Goal: Book appointment/travel/reservation

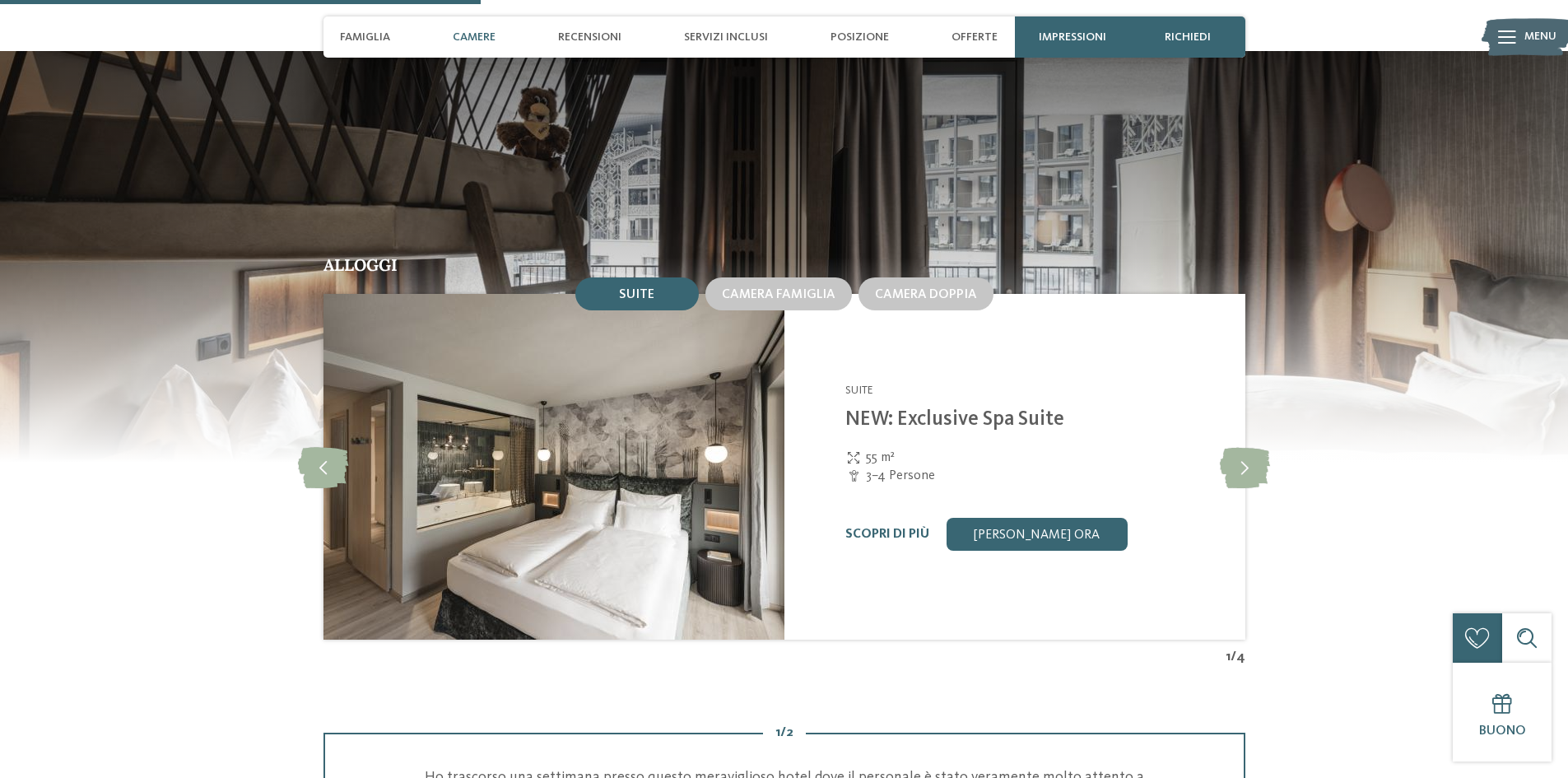
scroll to position [1647, 0]
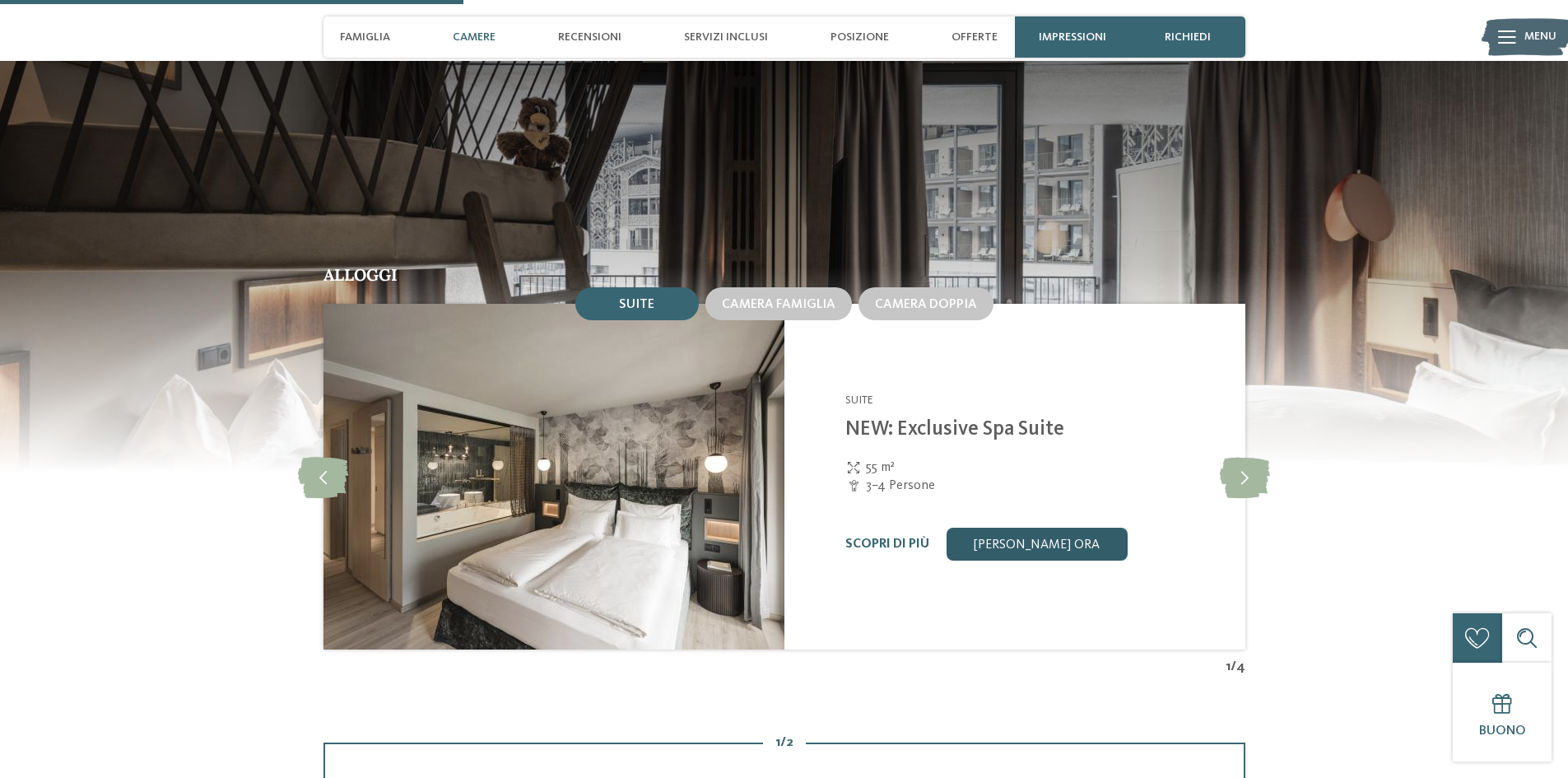
click at [1032, 533] on link "[PERSON_NAME] ora" at bounding box center [1036, 545] width 181 height 33
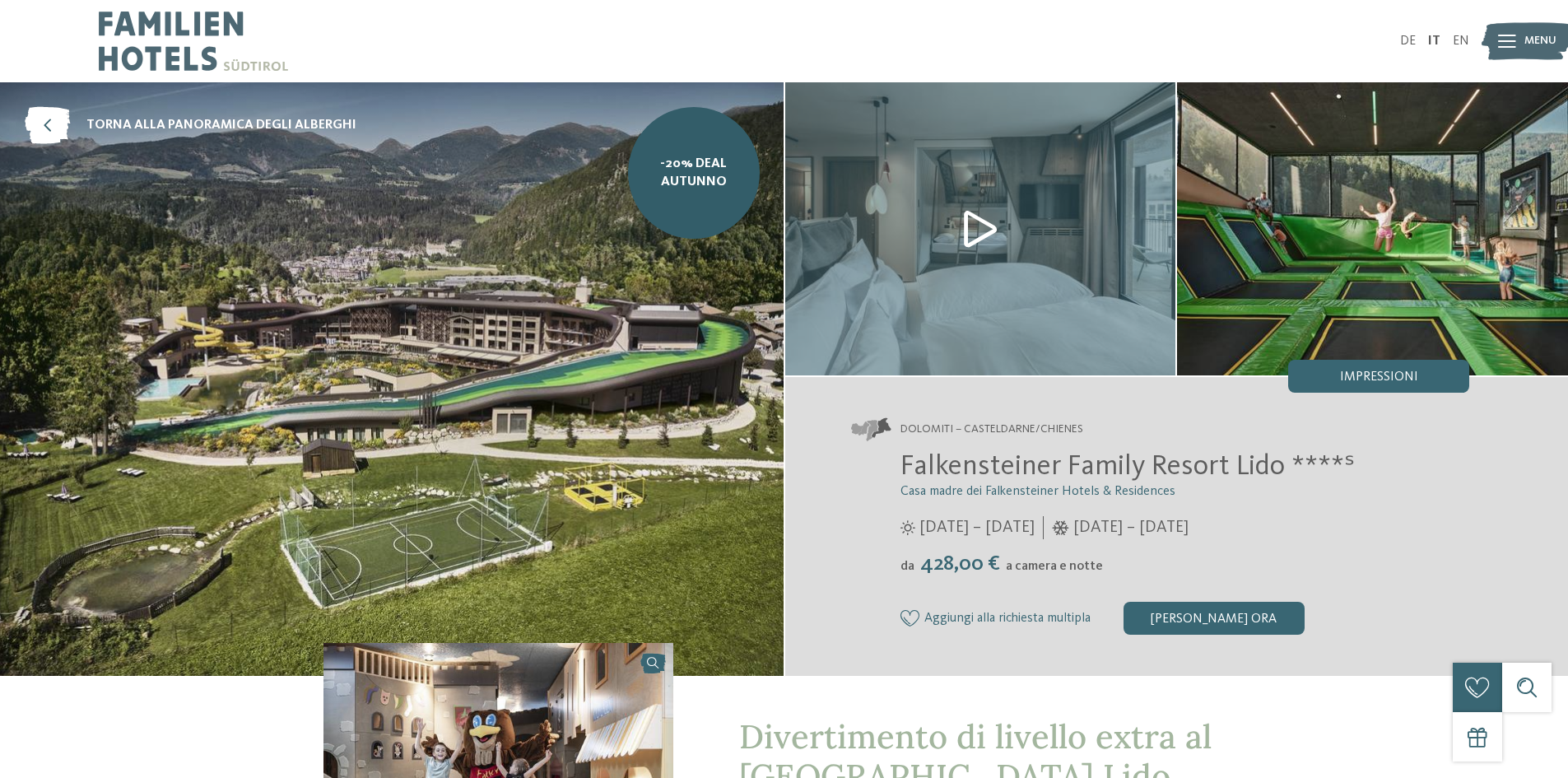
click at [1535, 35] on span "Menu" at bounding box center [1540, 40] width 32 height 16
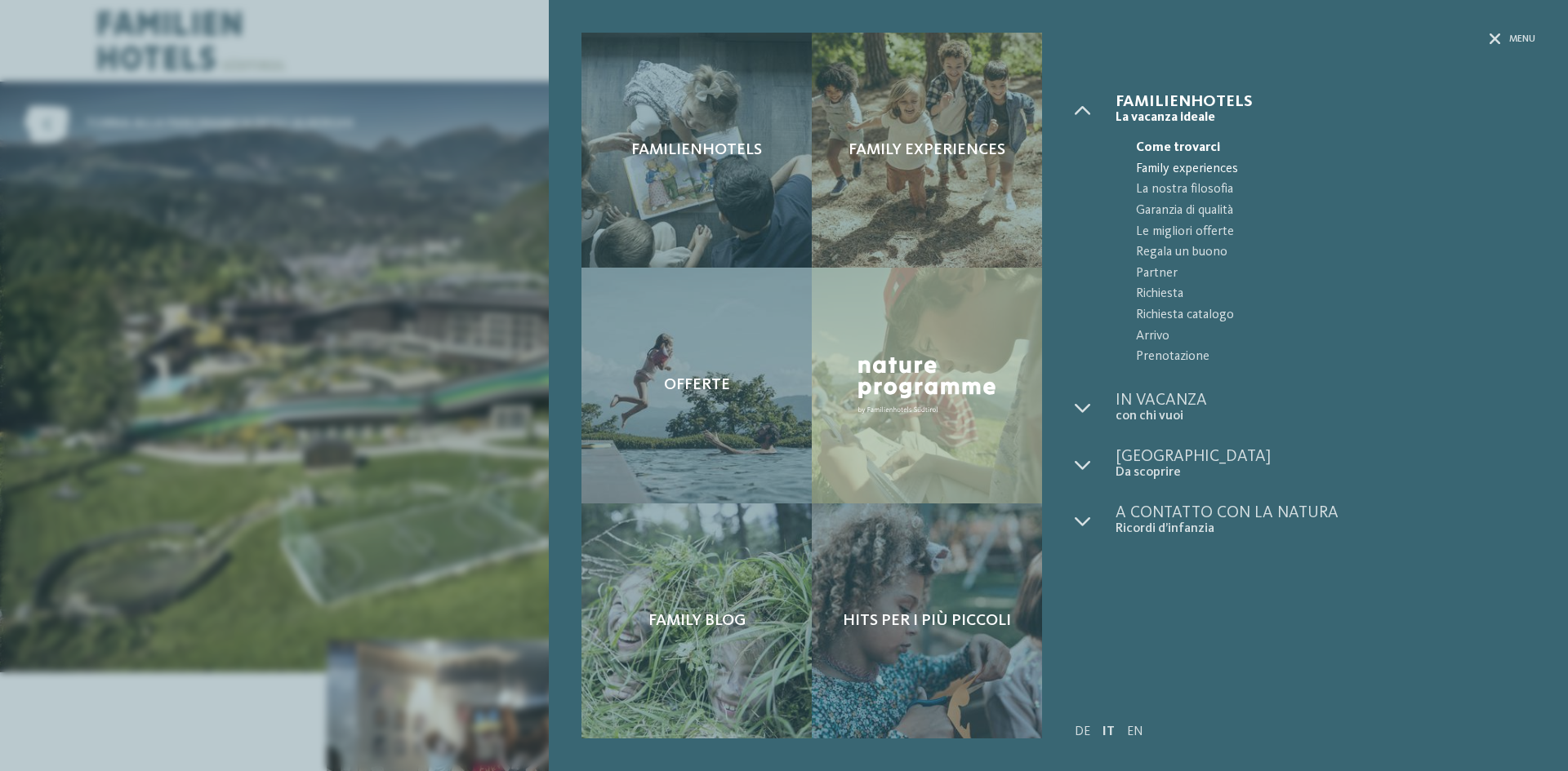
click at [1162, 166] on span "Family experiences" at bounding box center [1335, 169] width 399 height 21
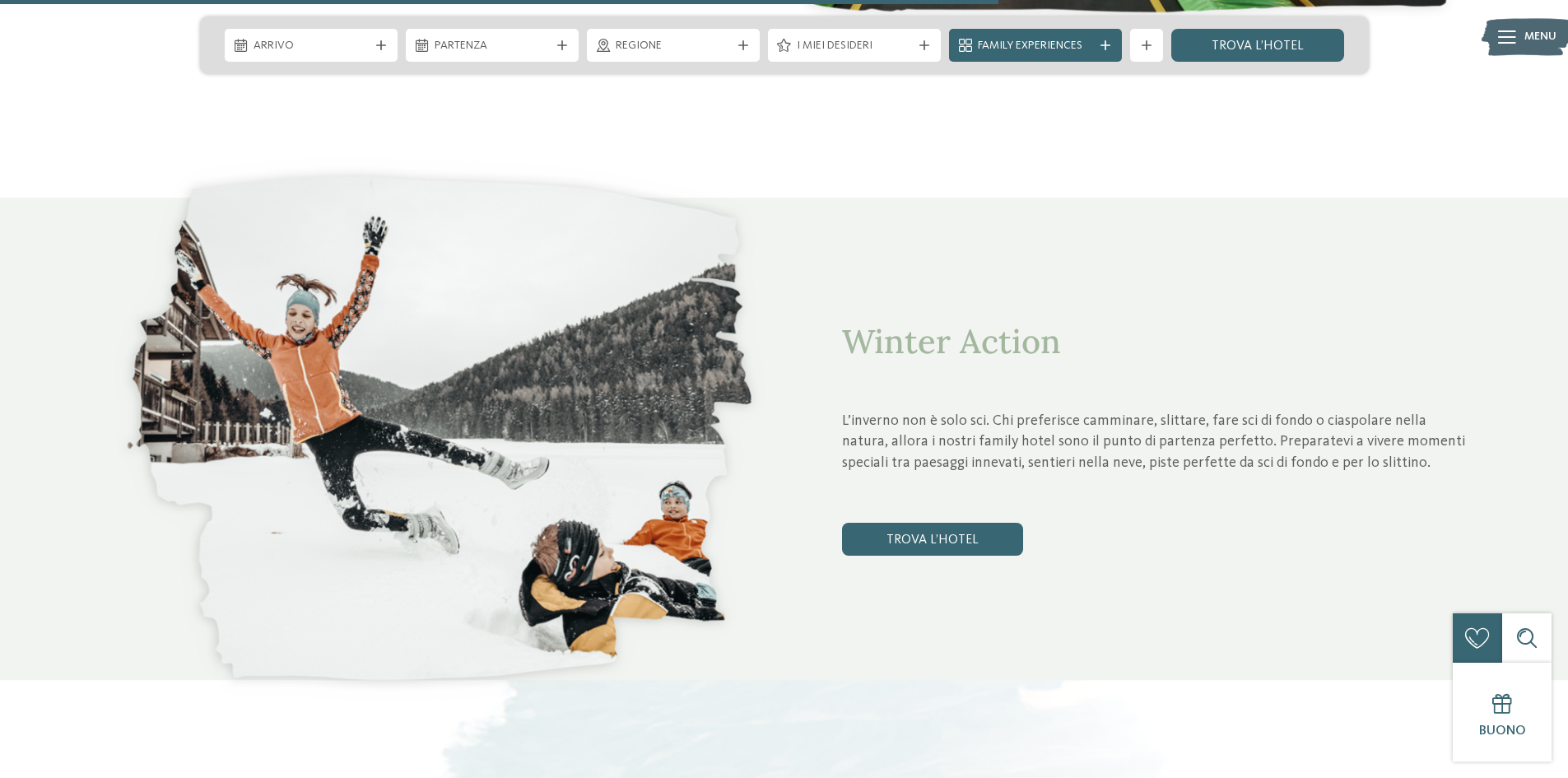
scroll to position [5025, 0]
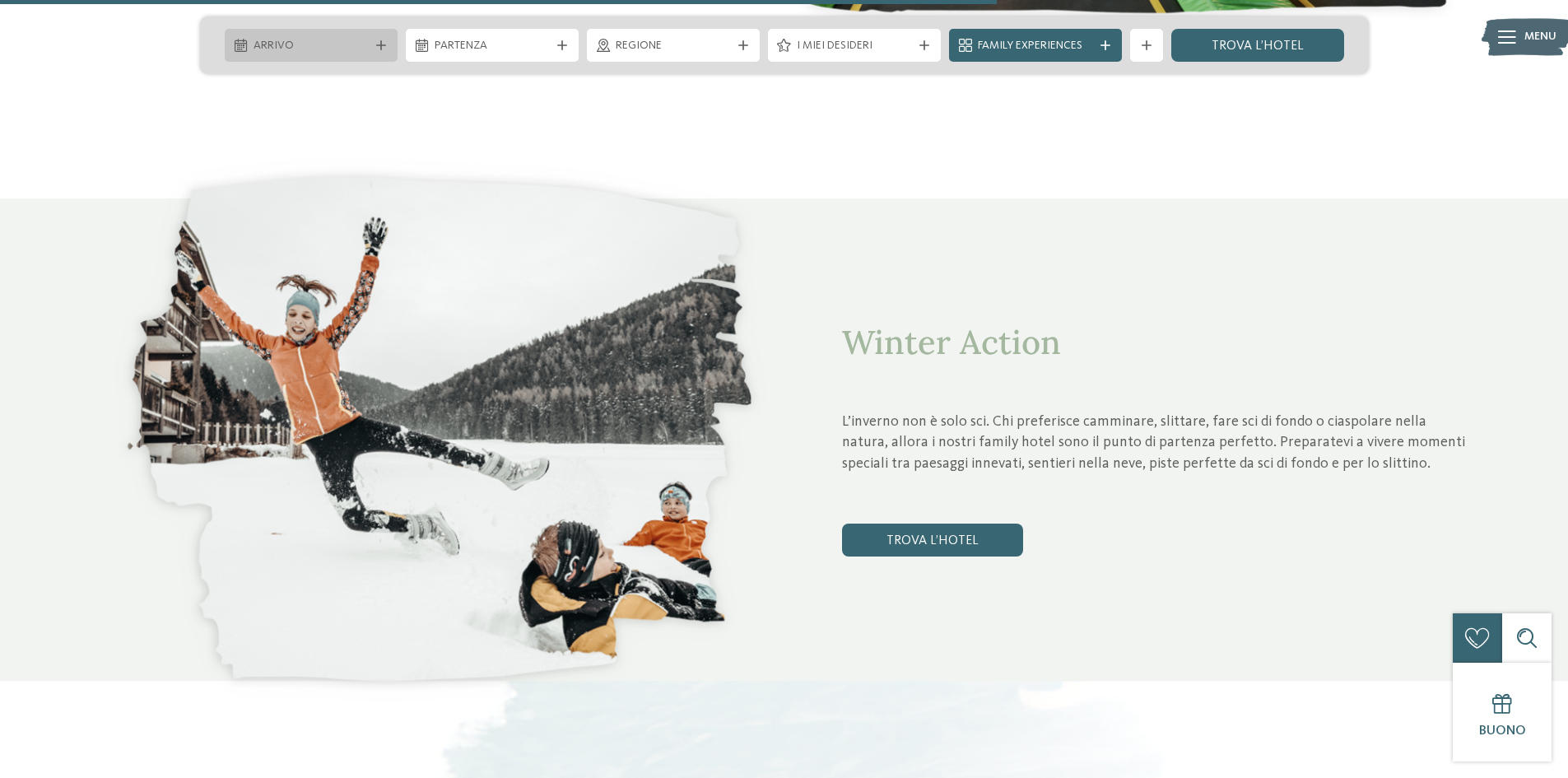
click at [343, 42] on span "Arrivo" at bounding box center [311, 46] width 115 height 16
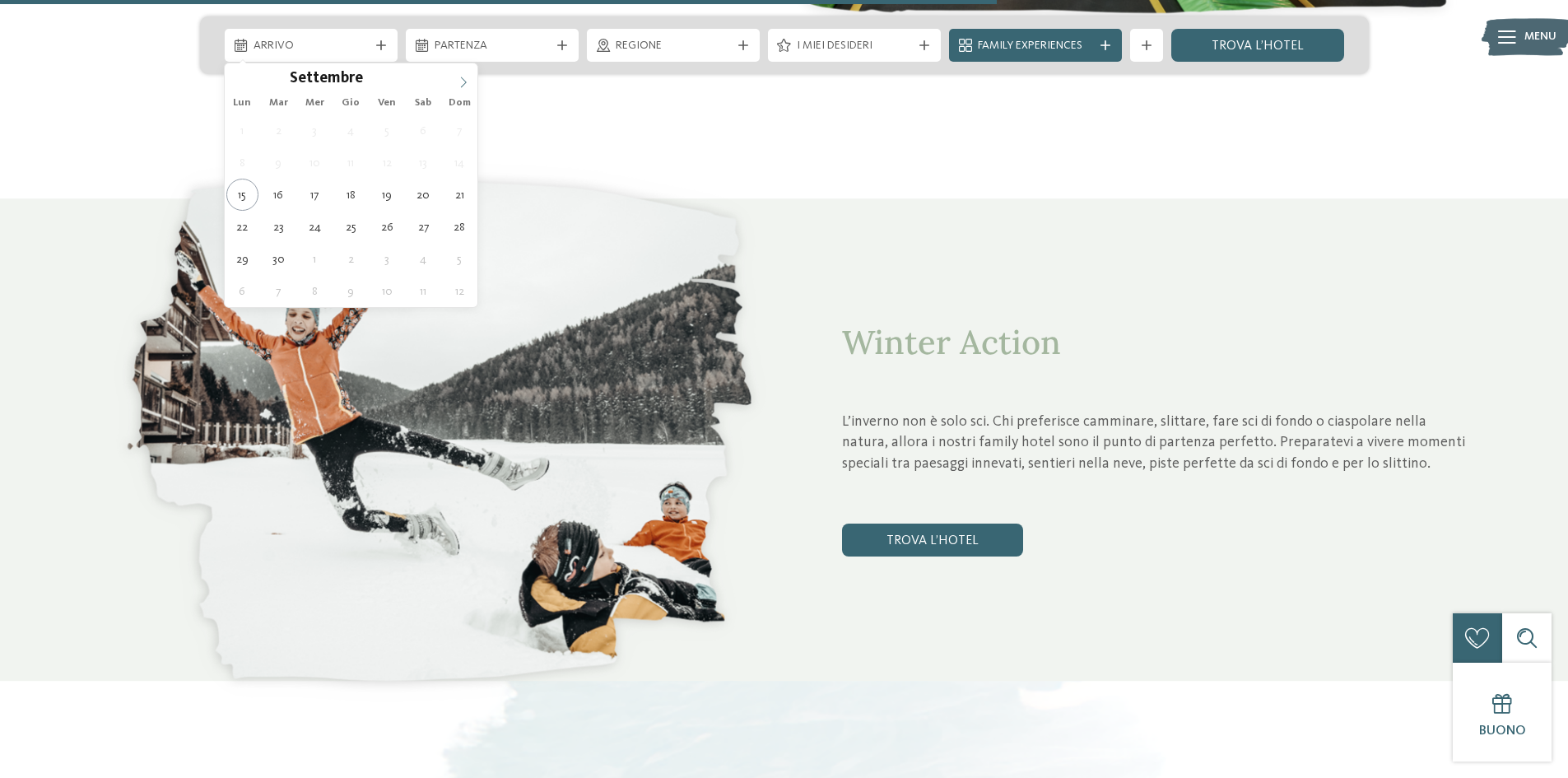
click at [460, 85] on icon at bounding box center [463, 82] width 11 height 11
type div "28.11.2025"
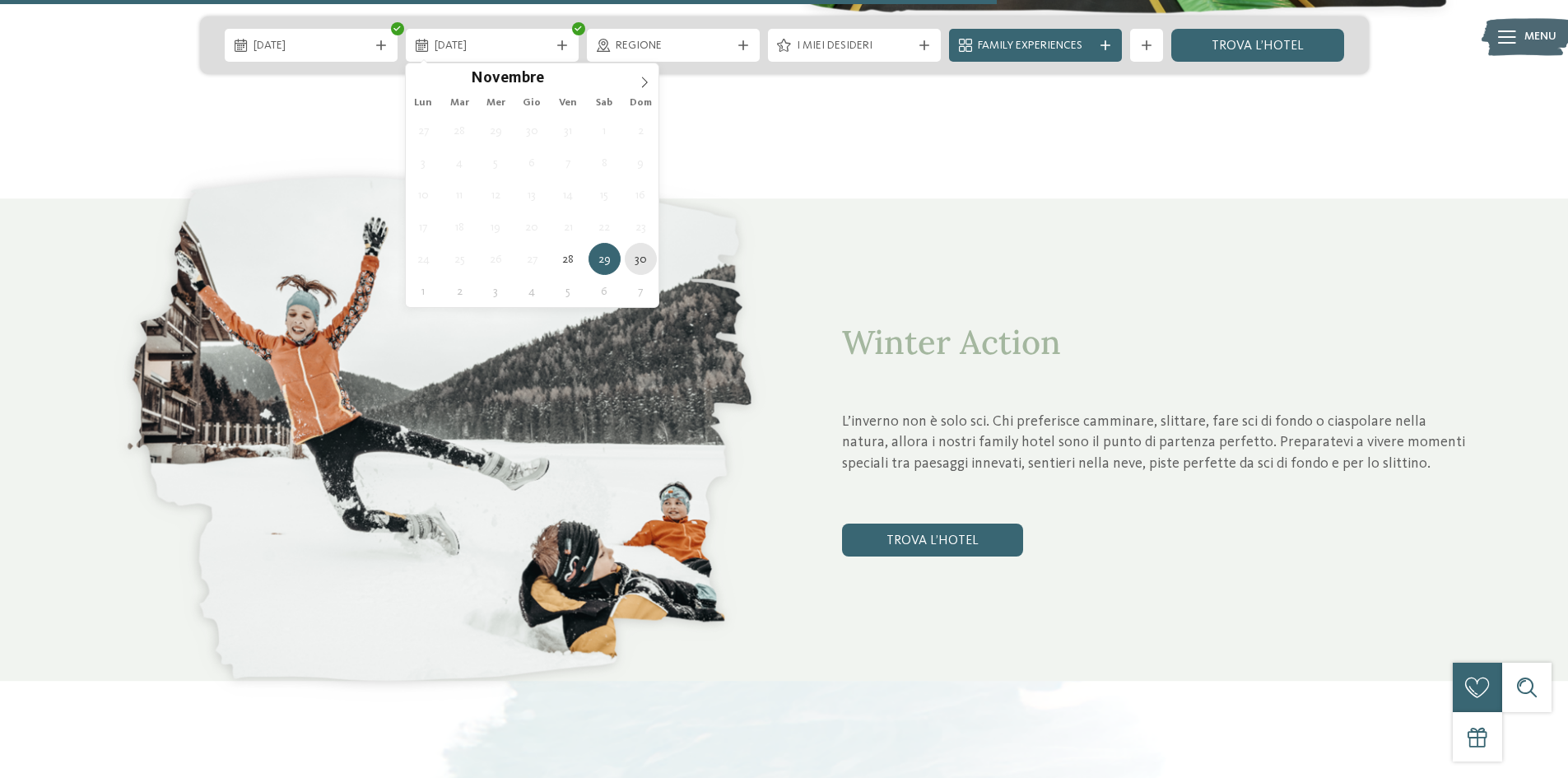
type div "30.11.2025"
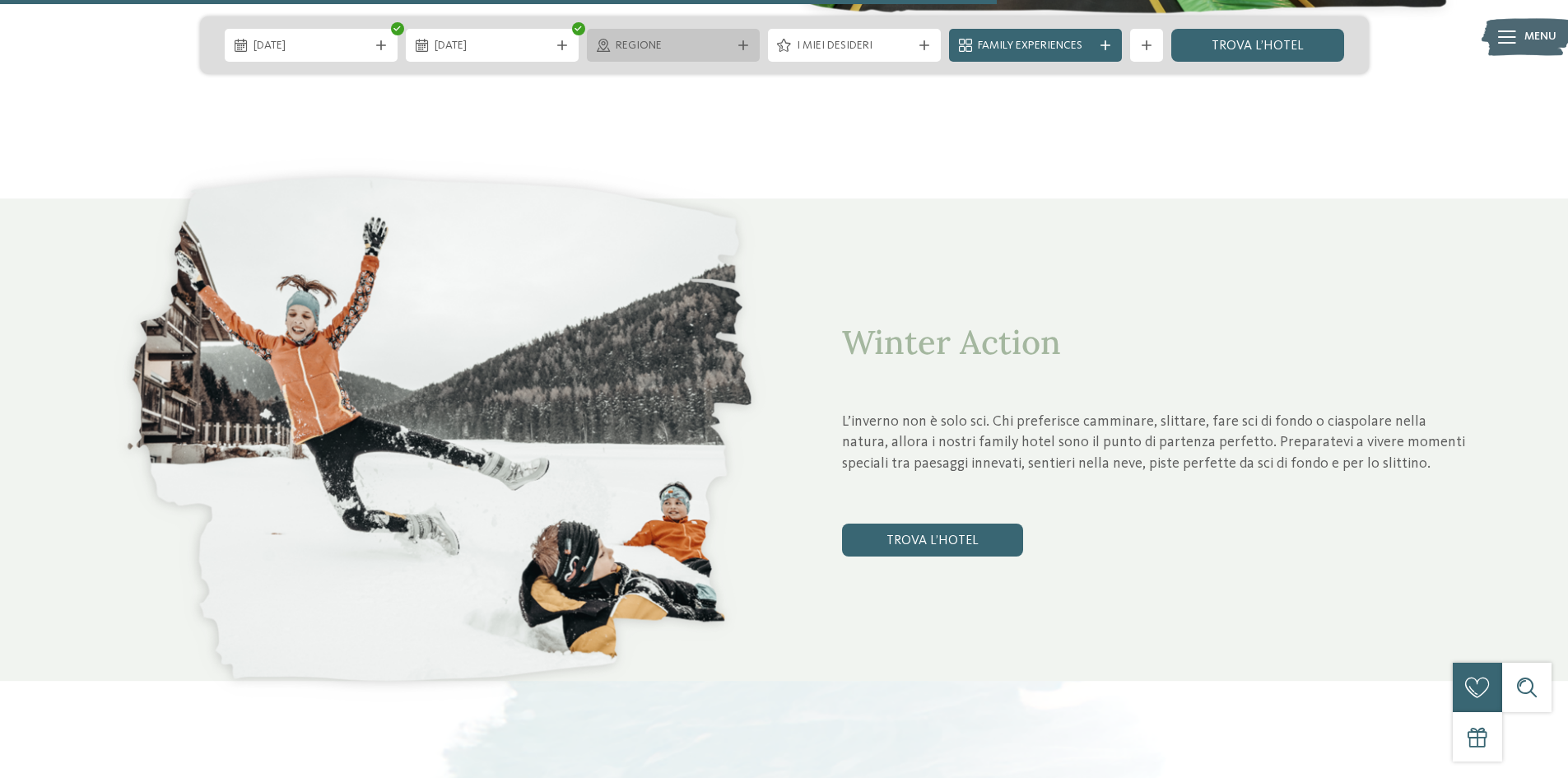
click at [635, 58] on div "Regione" at bounding box center [673, 45] width 173 height 33
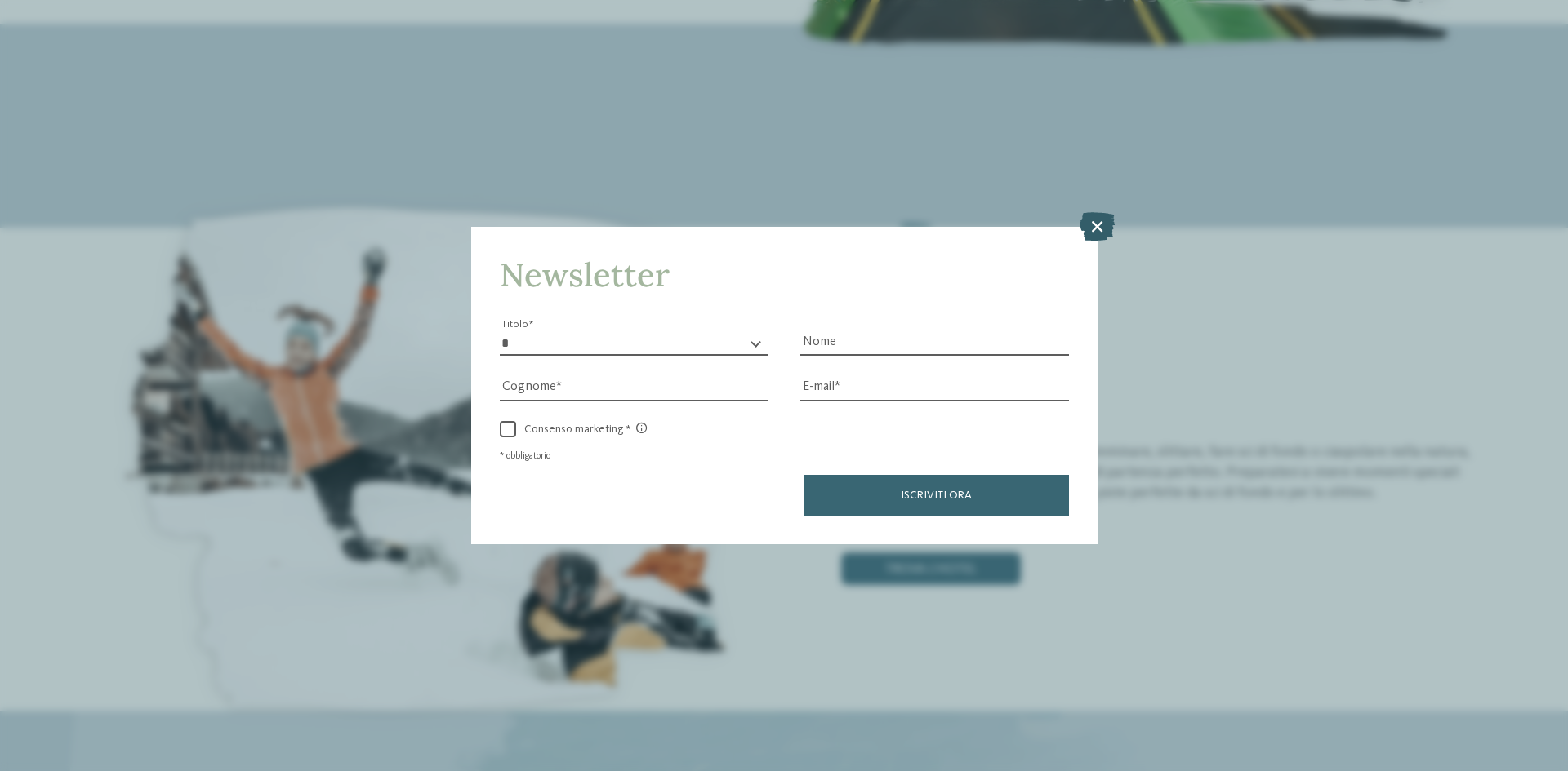
click at [1099, 225] on icon at bounding box center [1097, 226] width 35 height 28
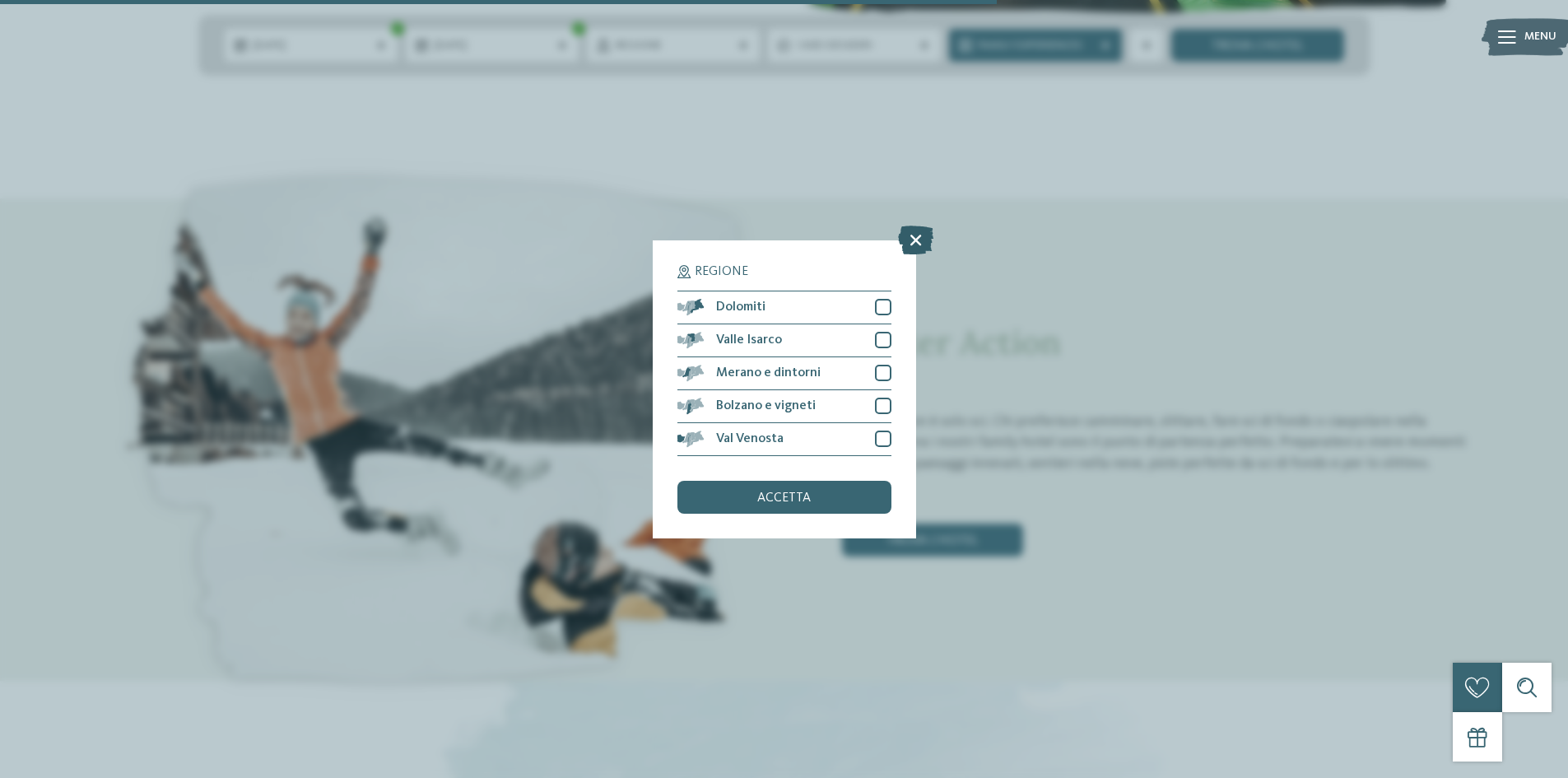
click at [919, 240] on icon at bounding box center [915, 239] width 35 height 28
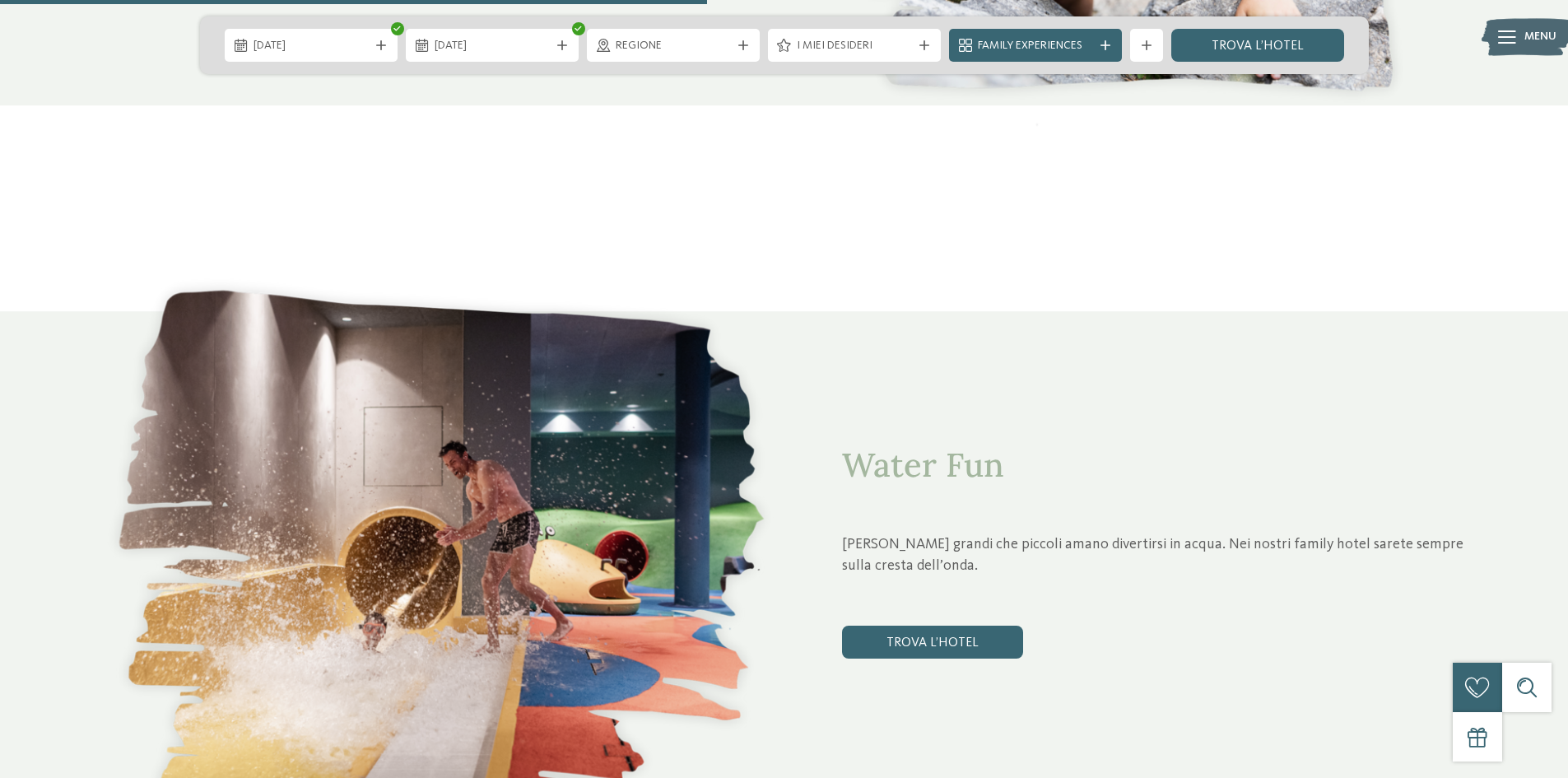
scroll to position [3542, 0]
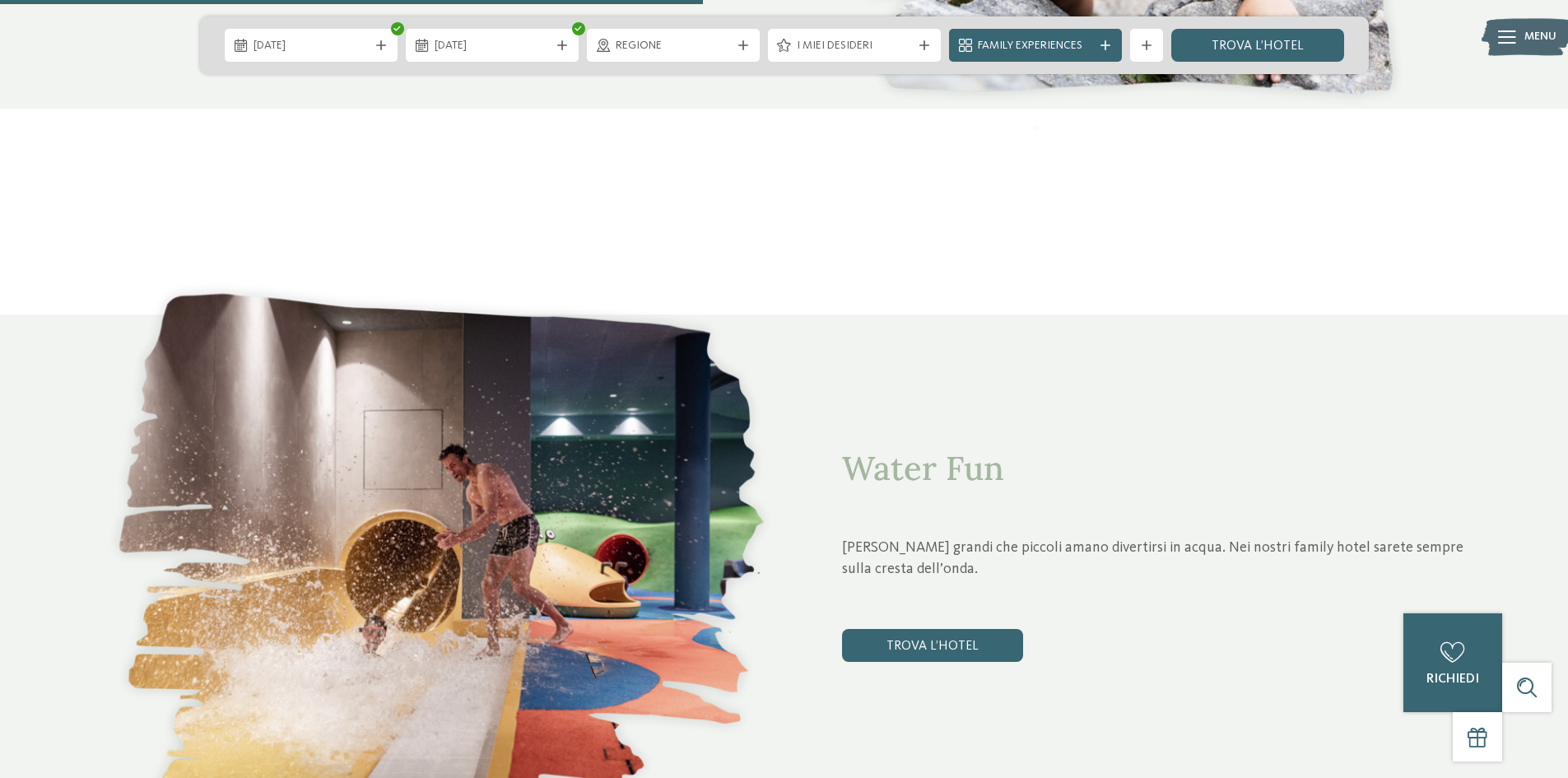
click at [1066, 19] on div "28.11.2025 30.11.2025" at bounding box center [784, 45] width 1169 height 58
click at [1062, 47] on span "Family Experiences" at bounding box center [1036, 46] width 115 height 16
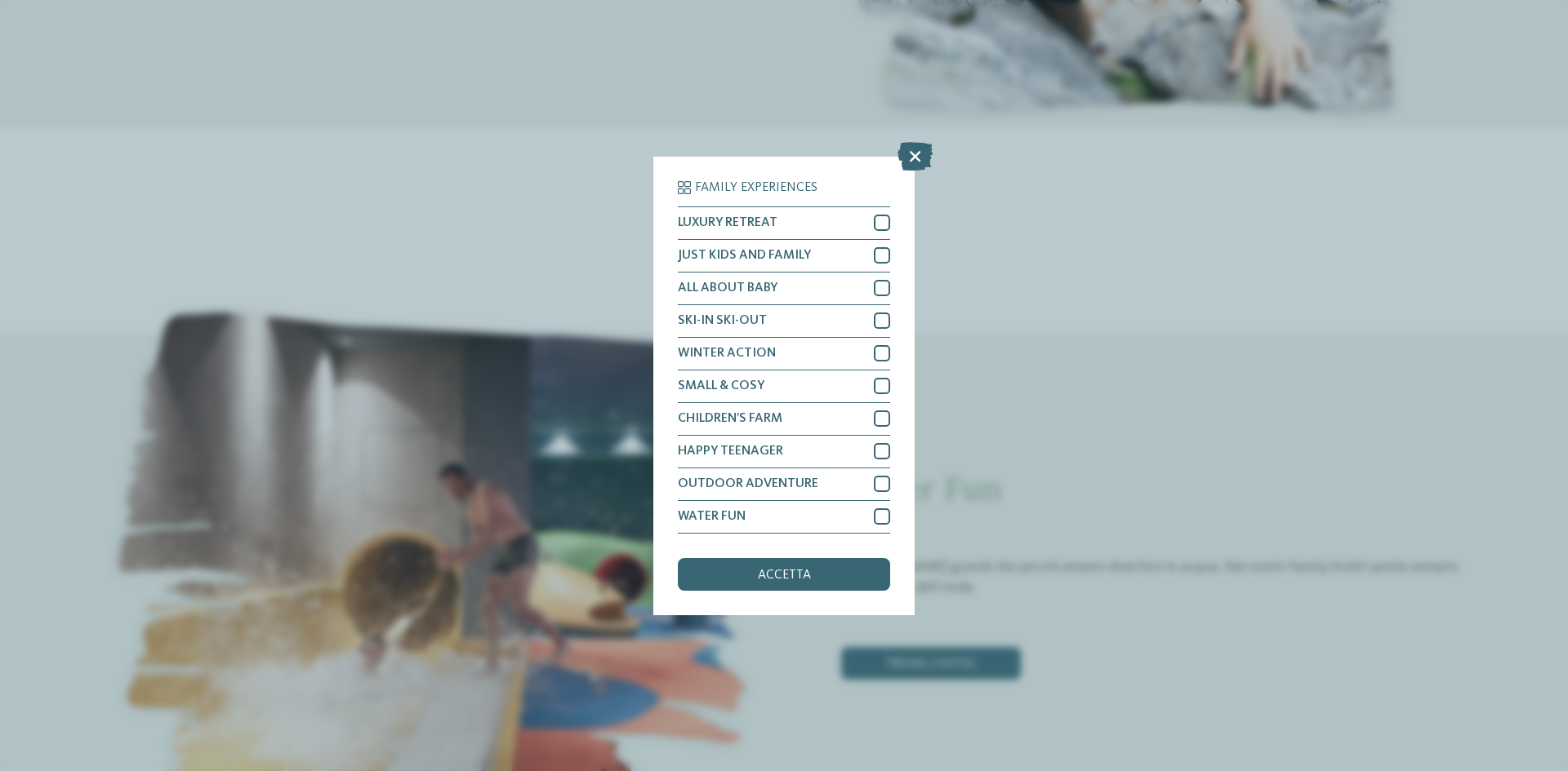
click at [906, 128] on div "Family Experiences LUXURY RETREAT JUST KIDS AND FAMILY" at bounding box center [784, 385] width 1568 height 771
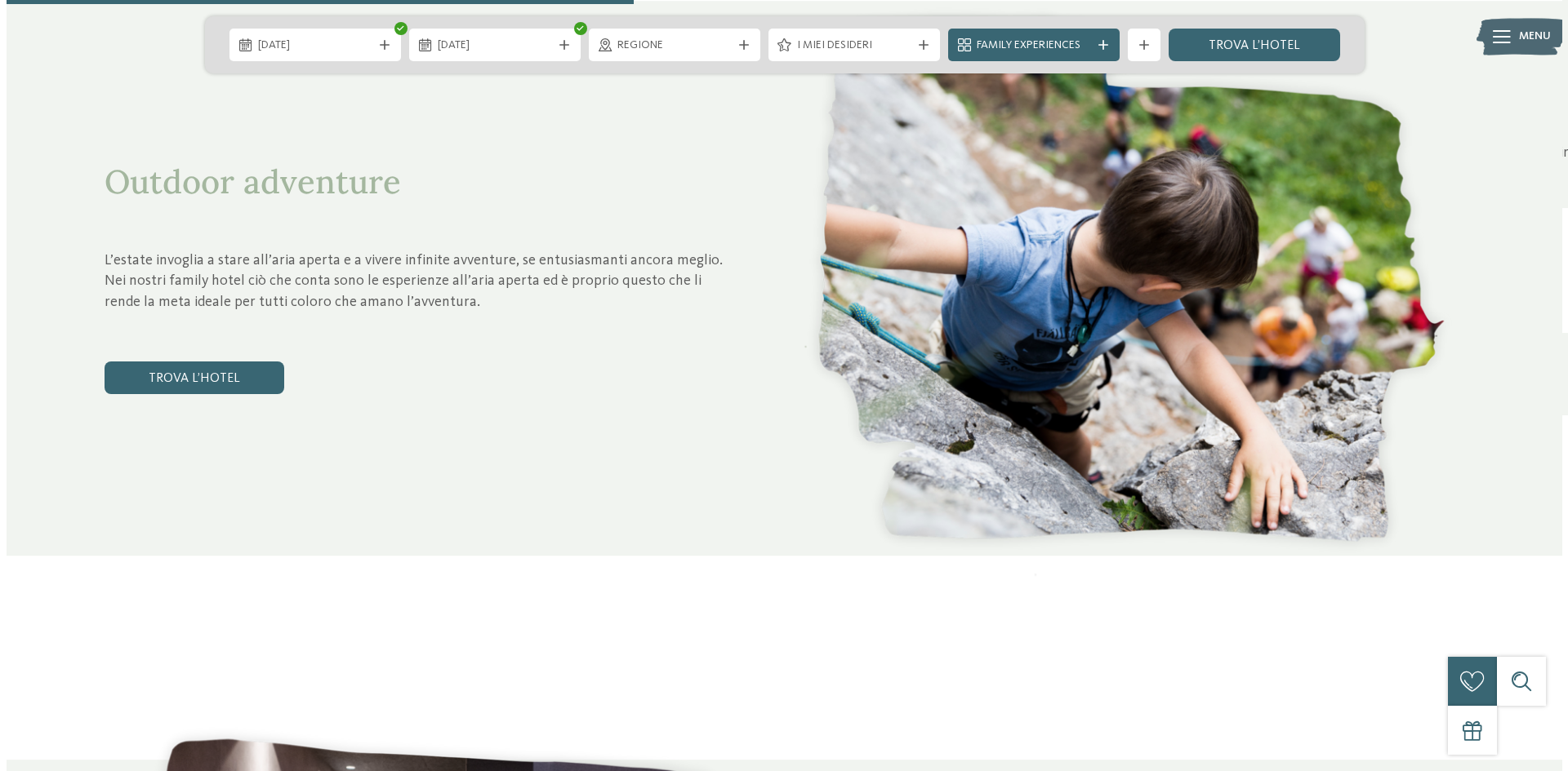
scroll to position [2939, 0]
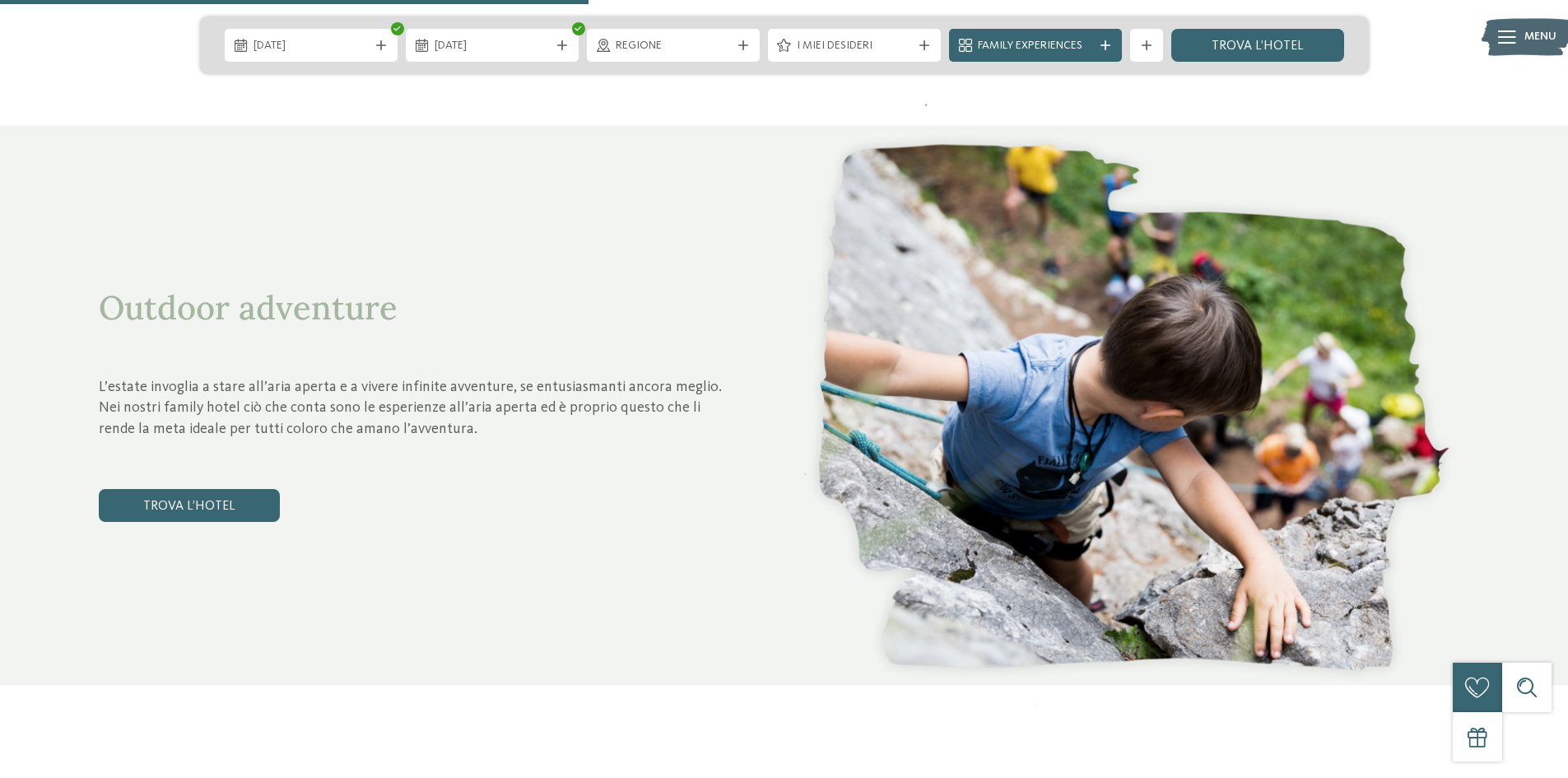
click at [1530, 34] on span "Menu" at bounding box center [1540, 36] width 32 height 16
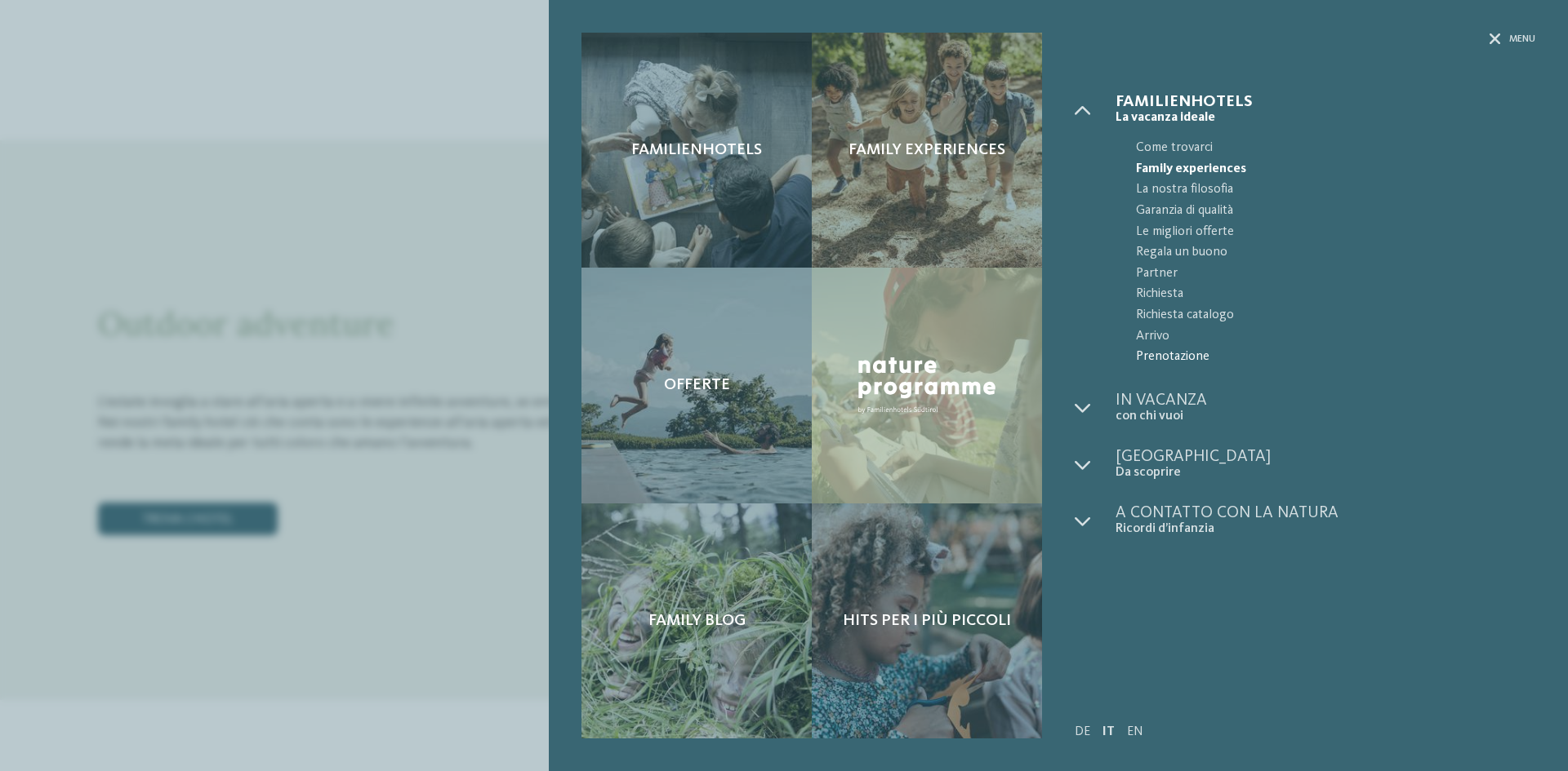
click at [1144, 348] on span "Prenotazione" at bounding box center [1335, 357] width 399 height 21
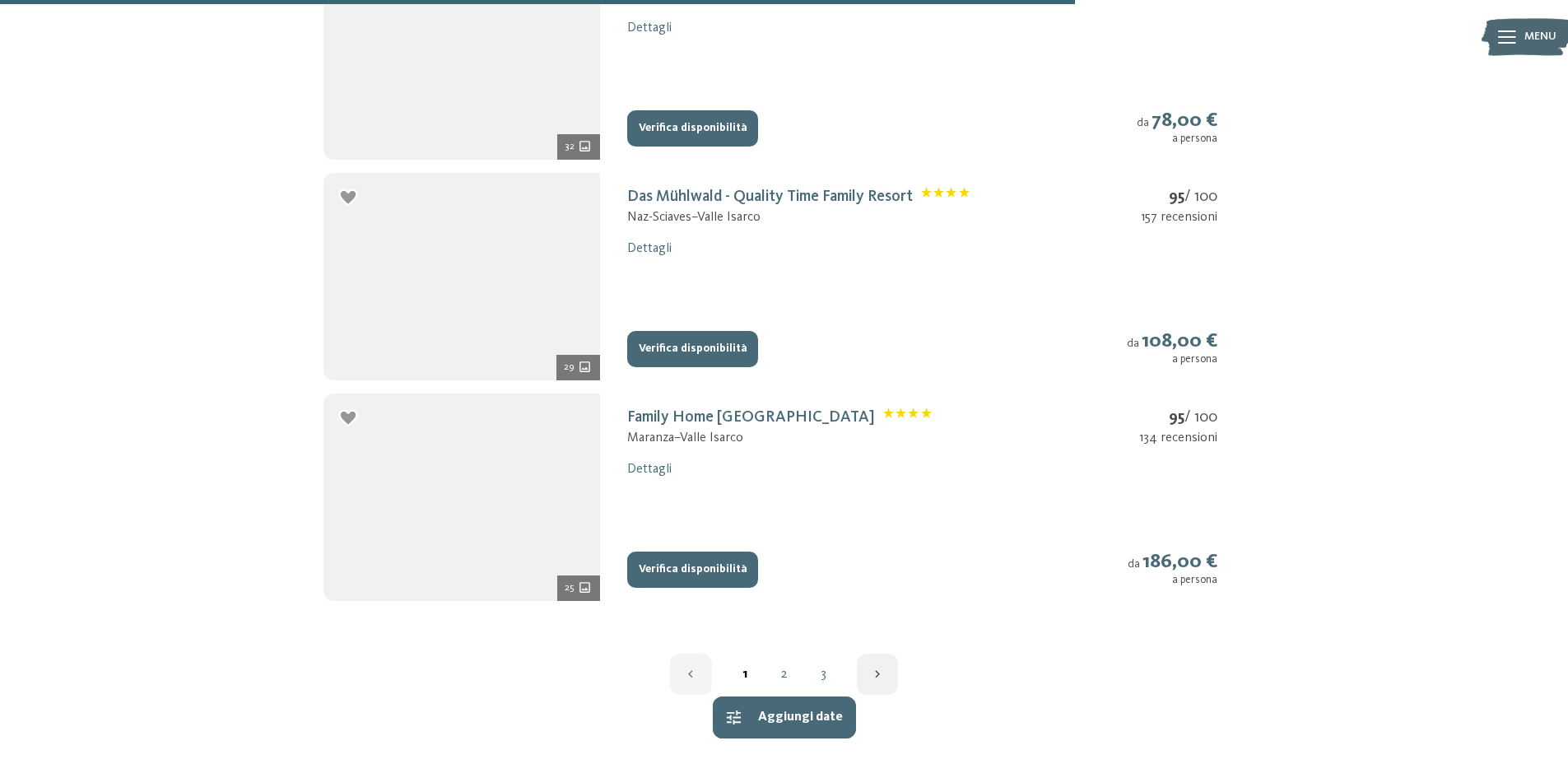
scroll to position [2224, 0]
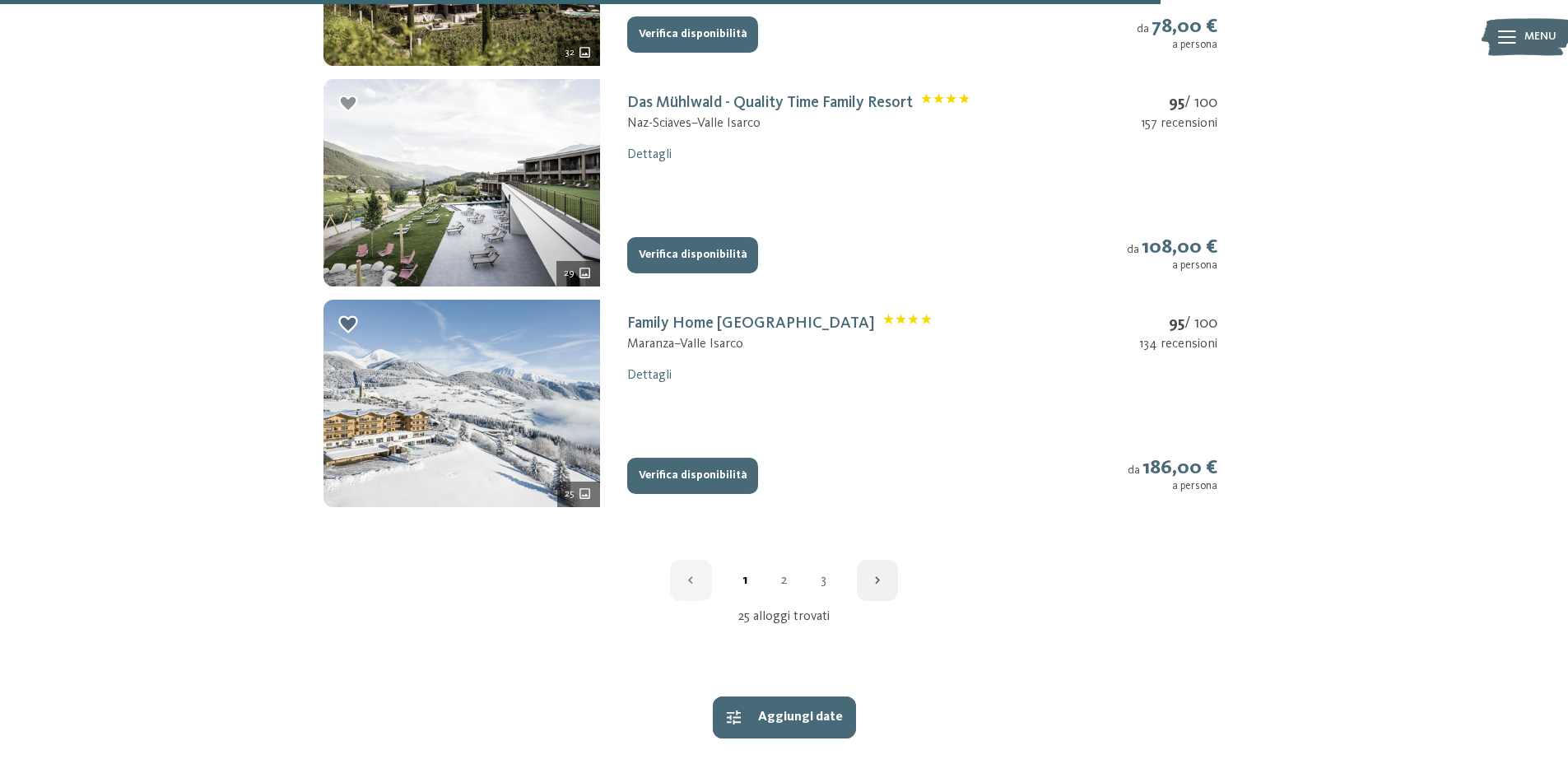
click at [889, 568] on button "button" at bounding box center [877, 581] width 42 height 42
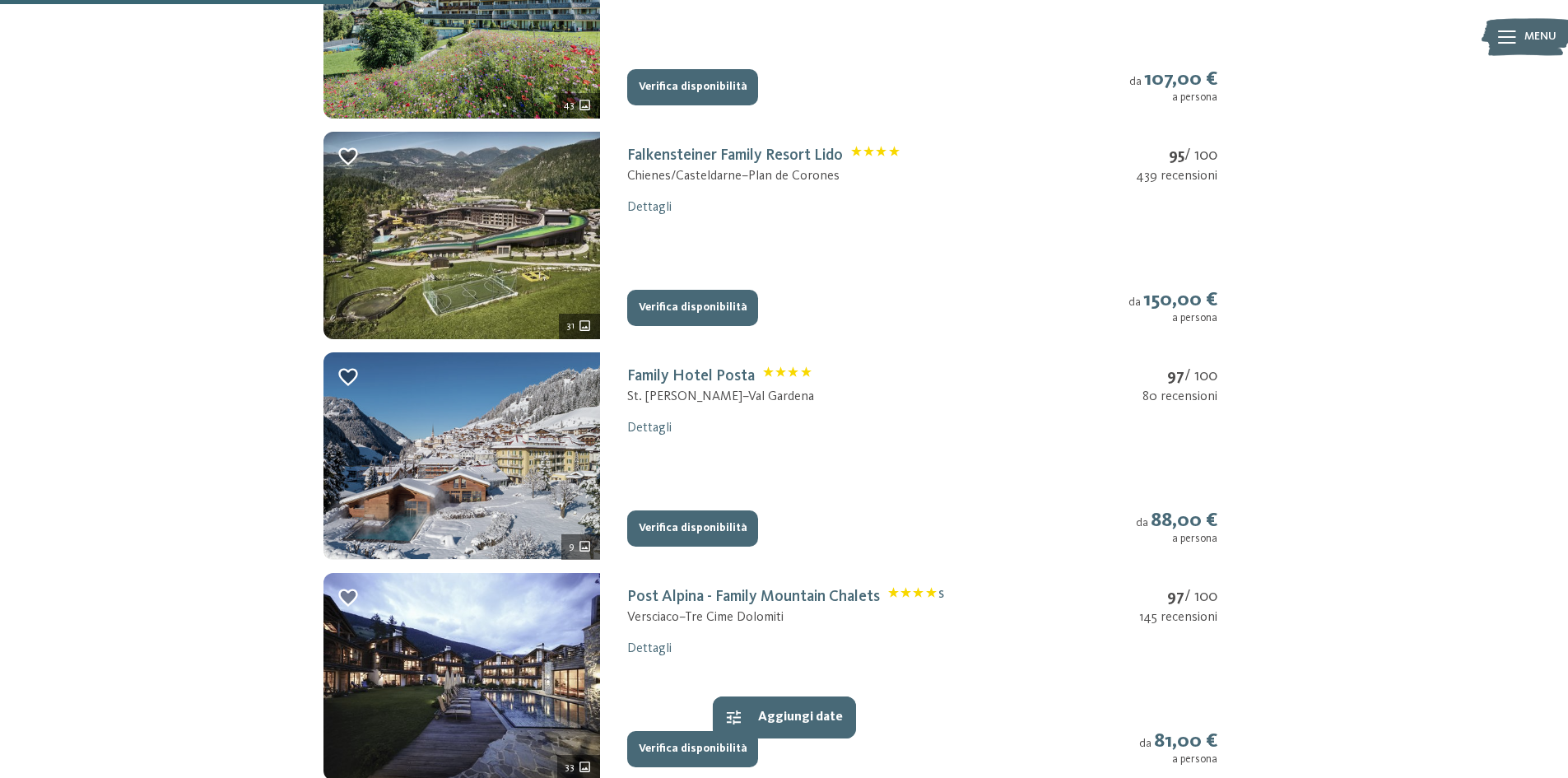
scroll to position [678, 0]
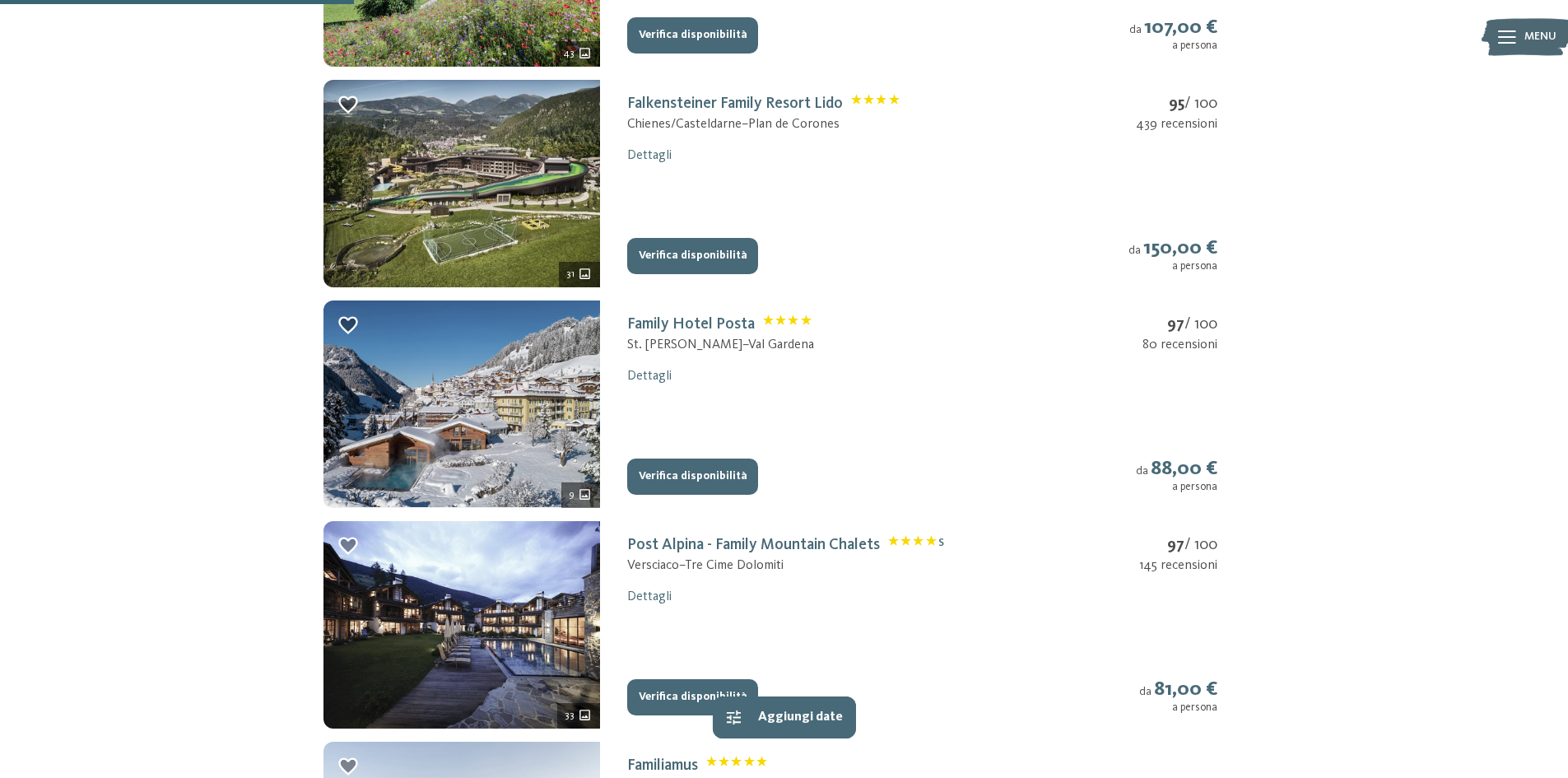
click at [685, 252] on button "Verifica disponibilità" at bounding box center [692, 256] width 131 height 36
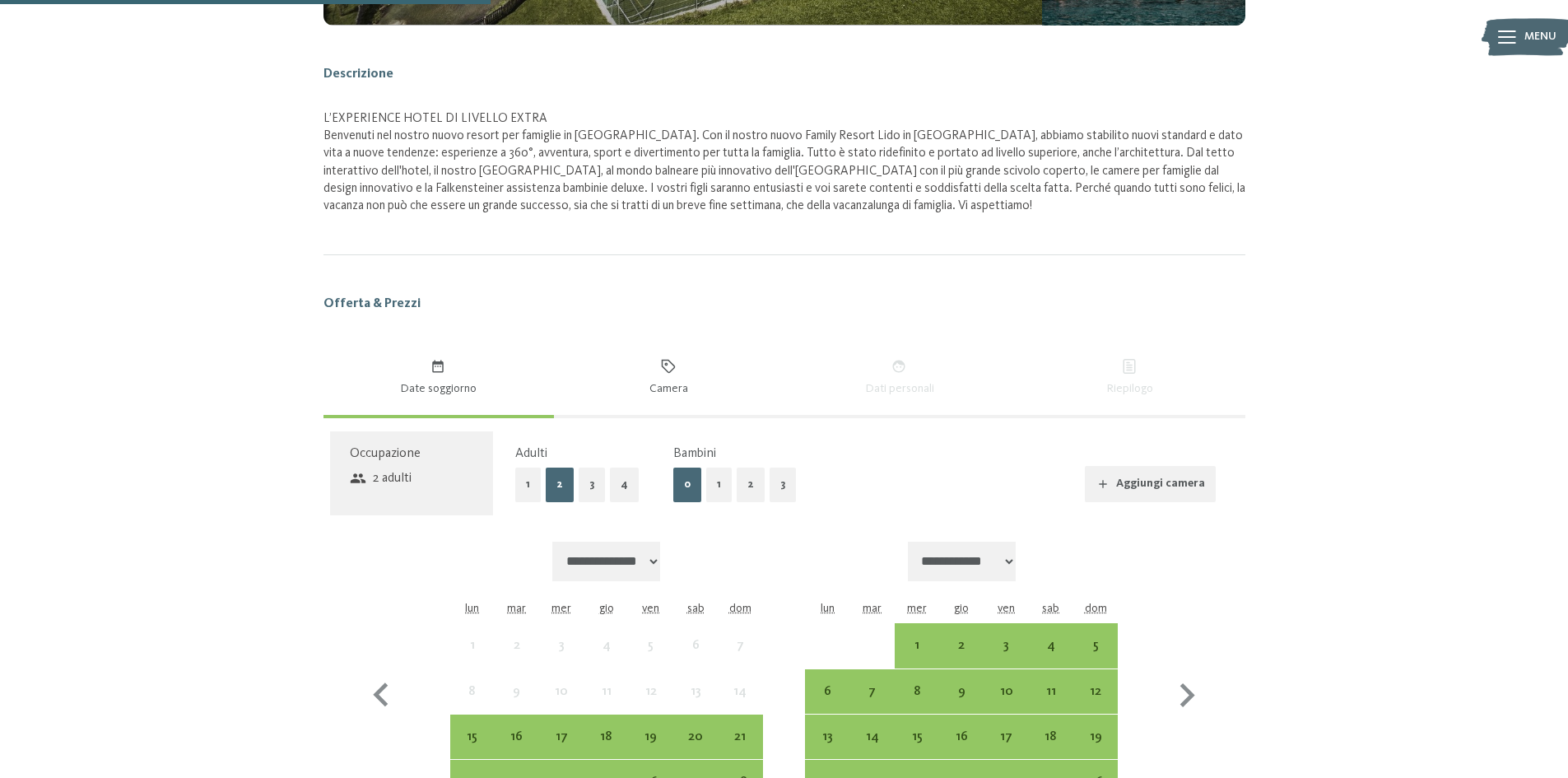
scroll to position [847, 0]
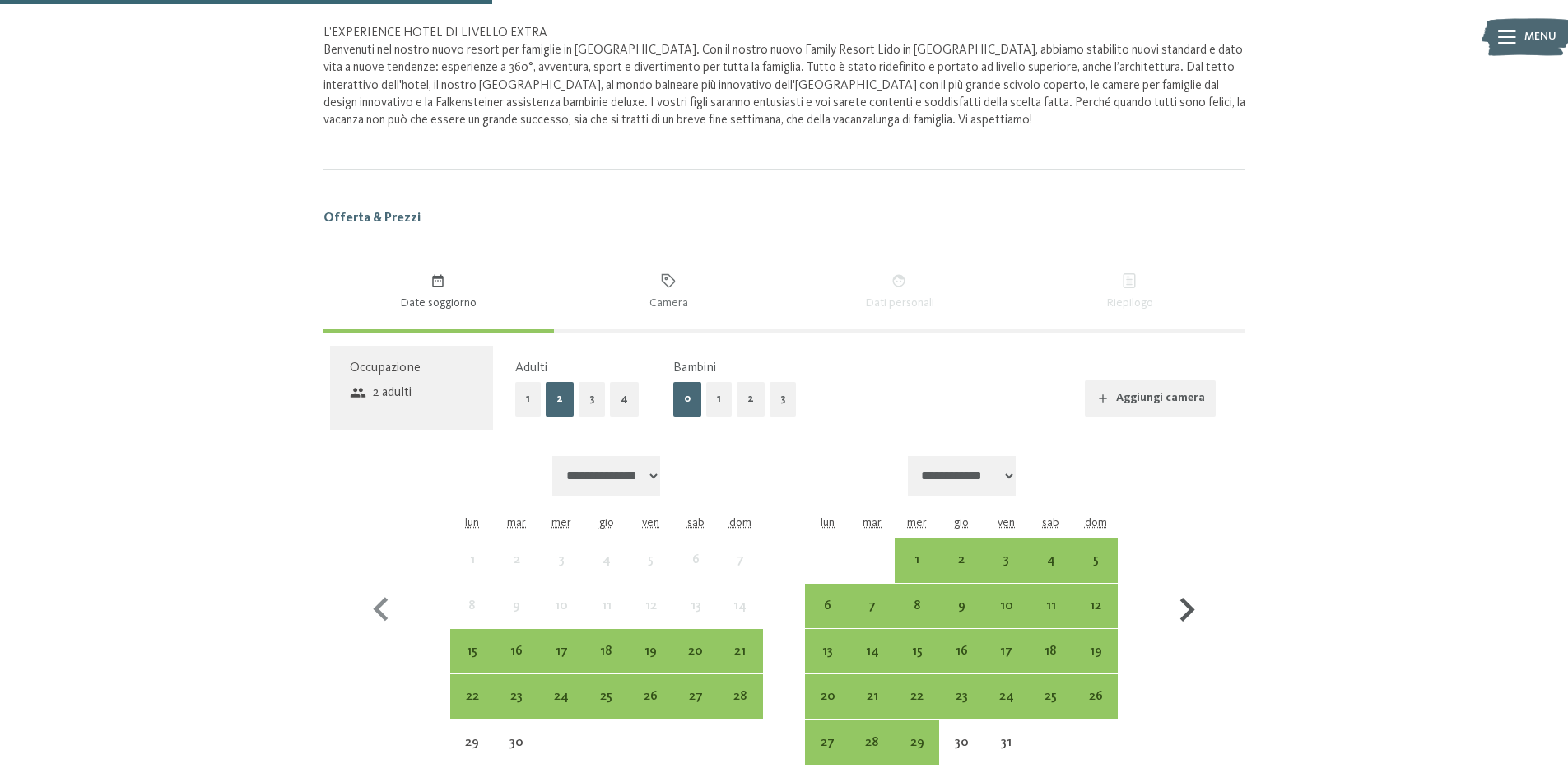
click at [1180, 616] on icon "button" at bounding box center [1187, 610] width 47 height 47
select select "**********"
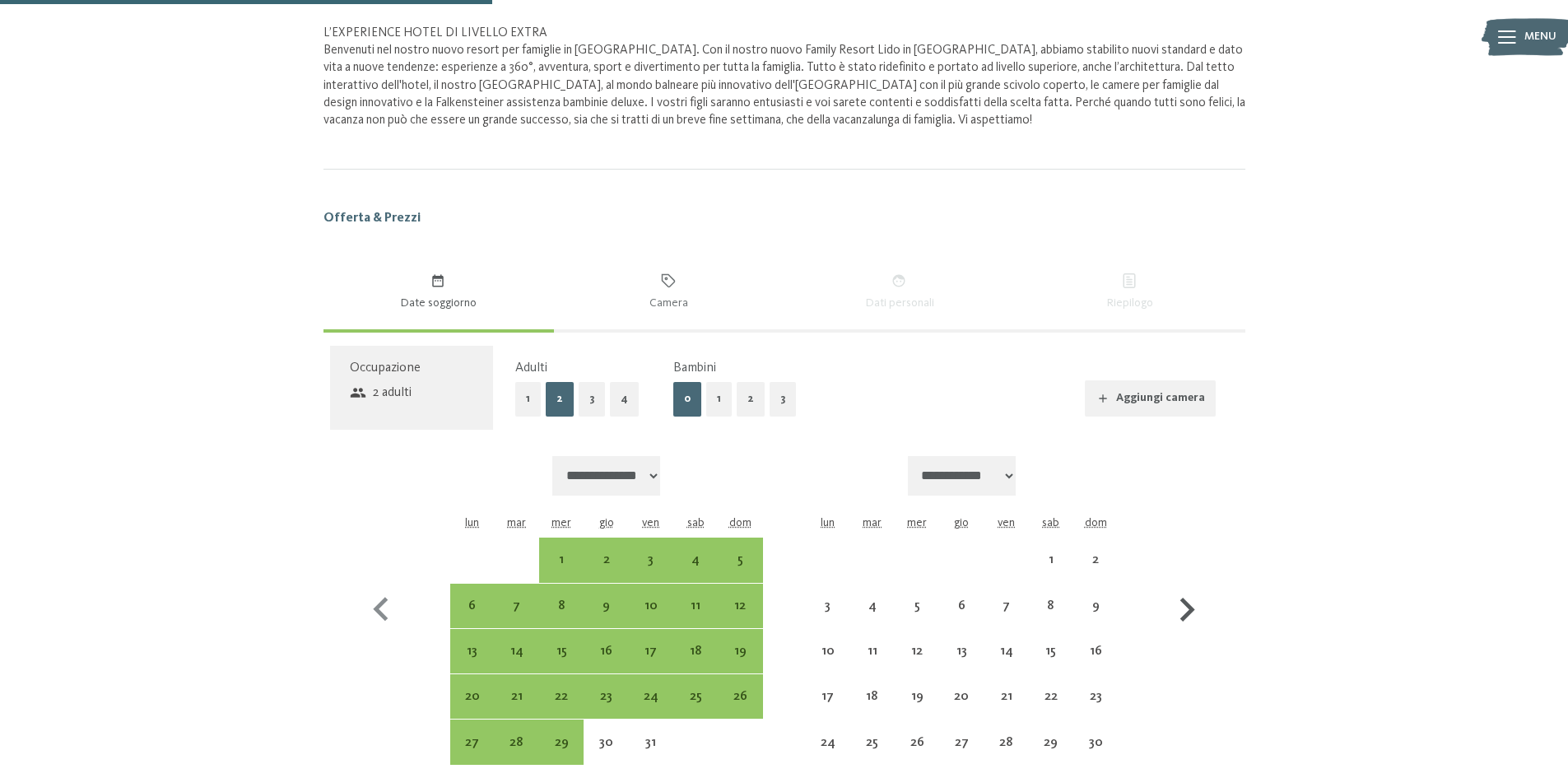
select select "**********"
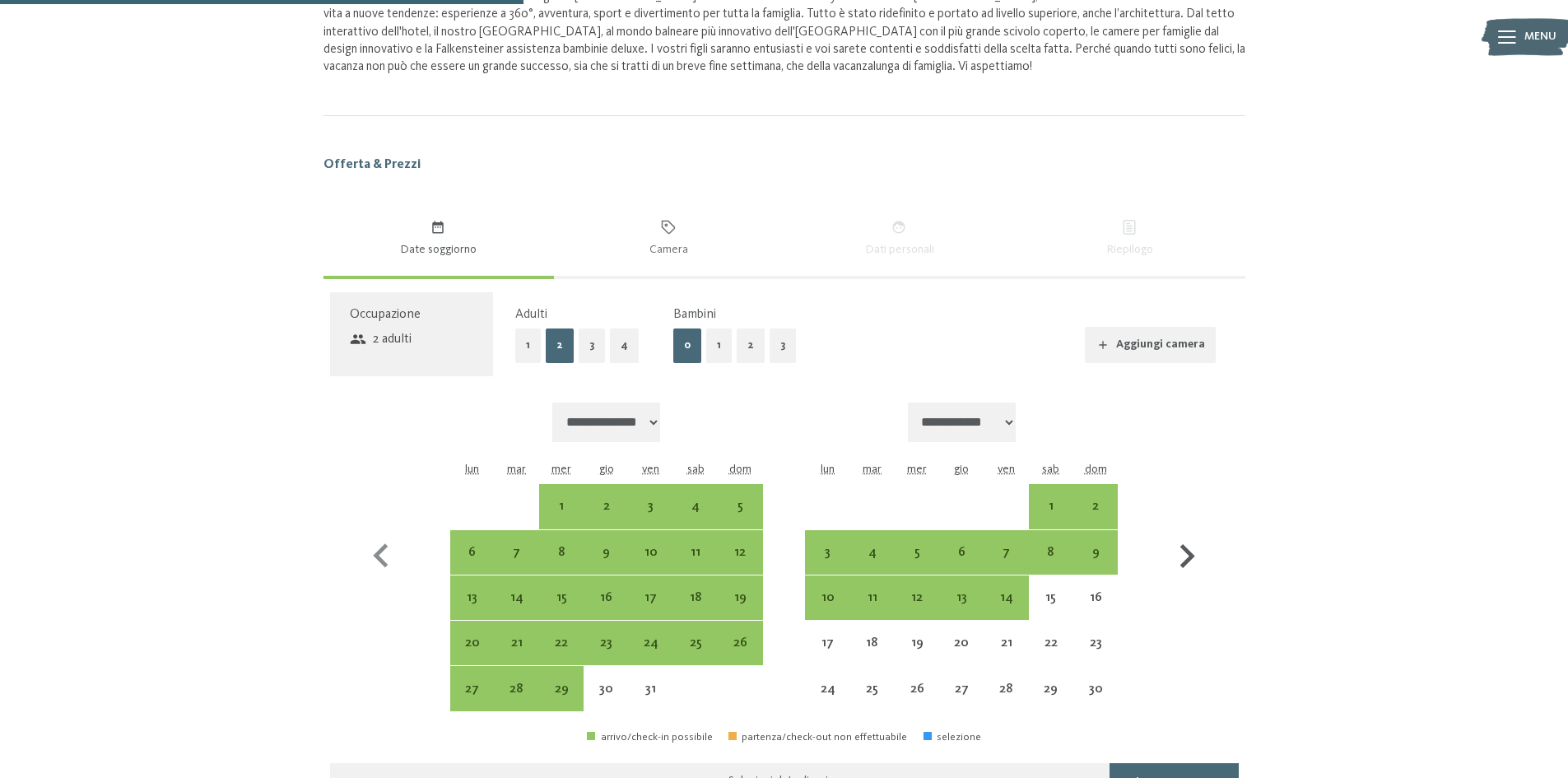
scroll to position [929, 0]
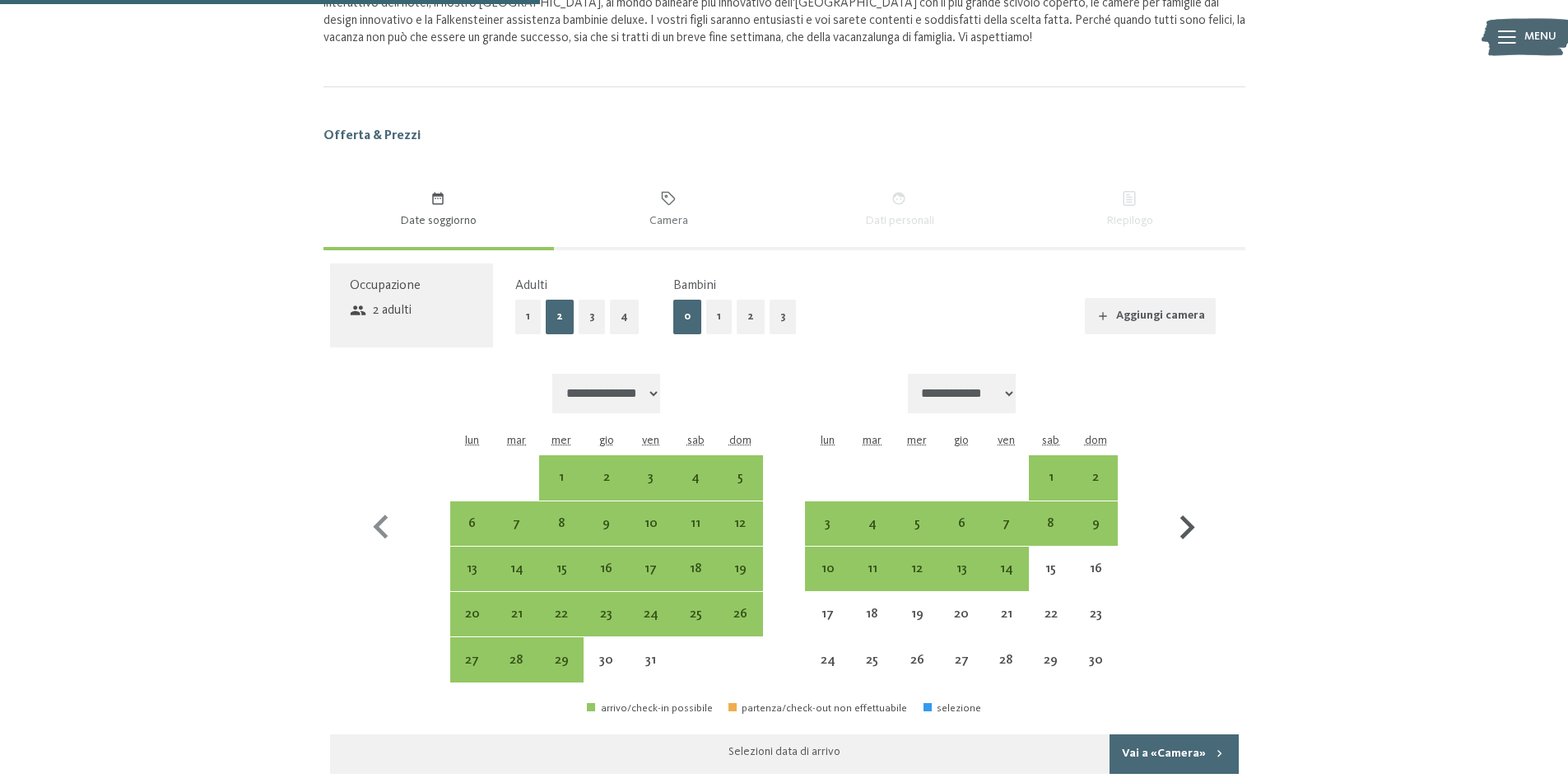
click at [1174, 542] on icon "button" at bounding box center [1187, 527] width 47 height 47
select select "**********"
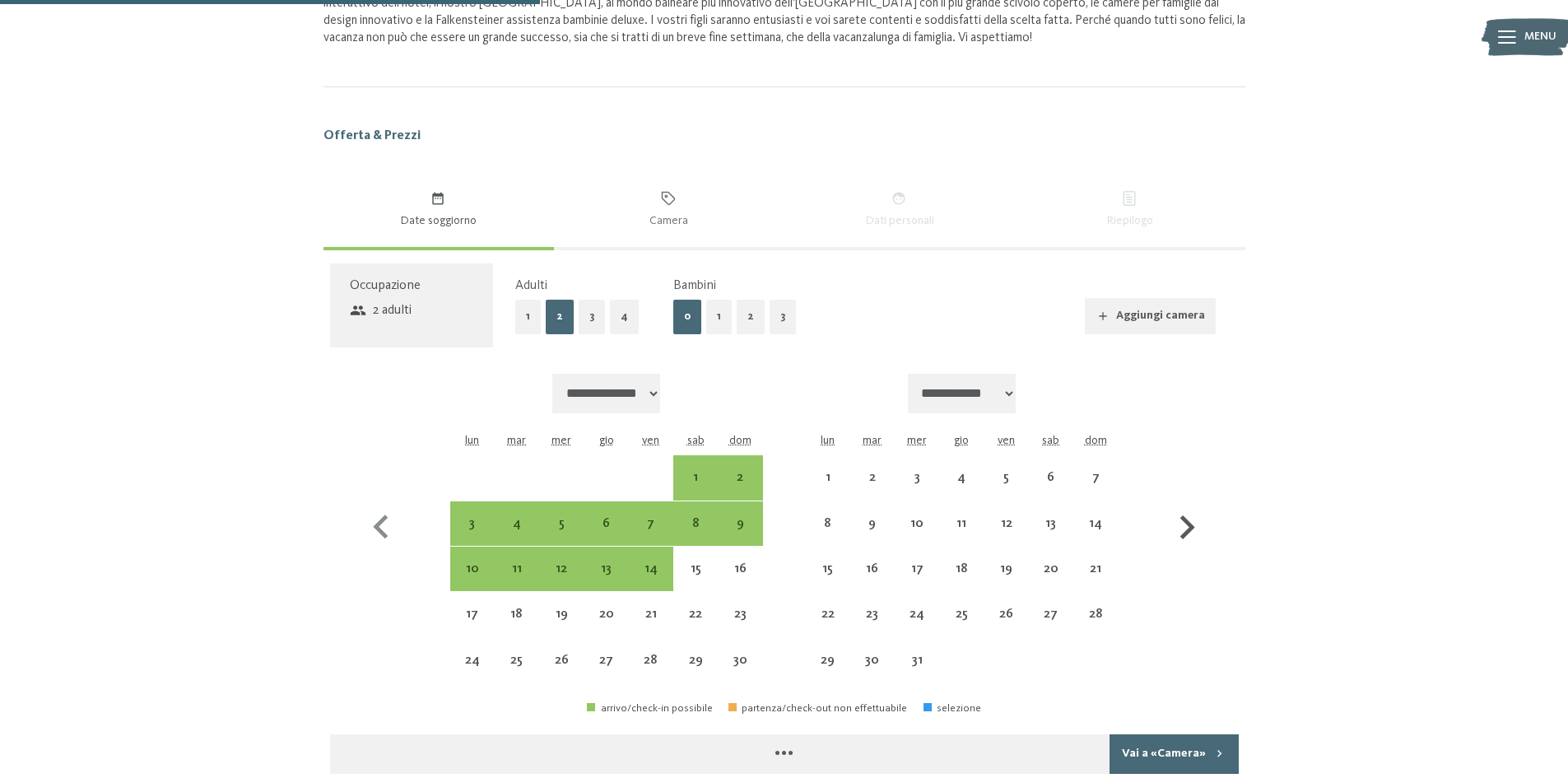
select select "**********"
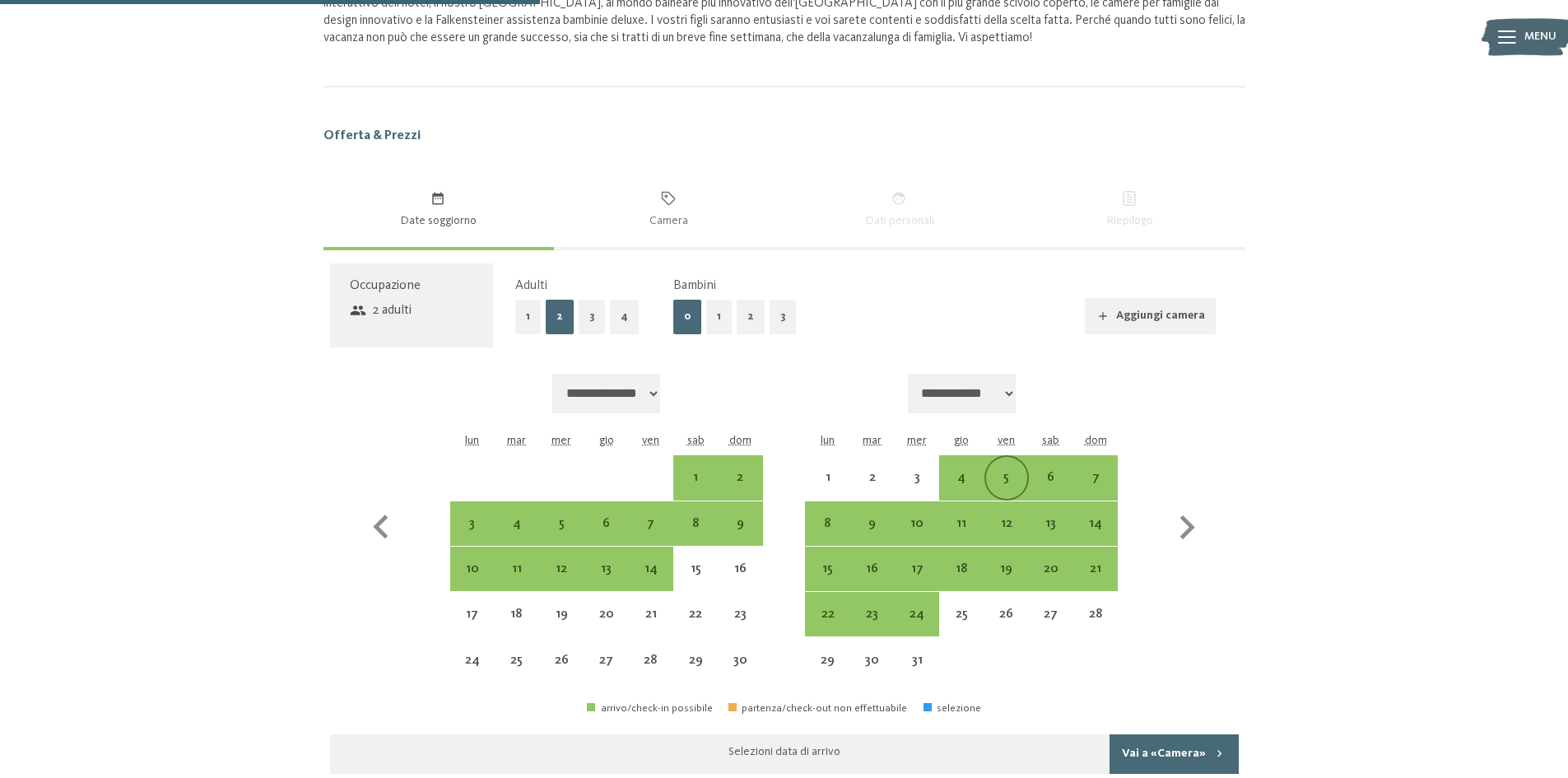
click at [1014, 479] on div "5" at bounding box center [1007, 492] width 41 height 41
select select "**********"
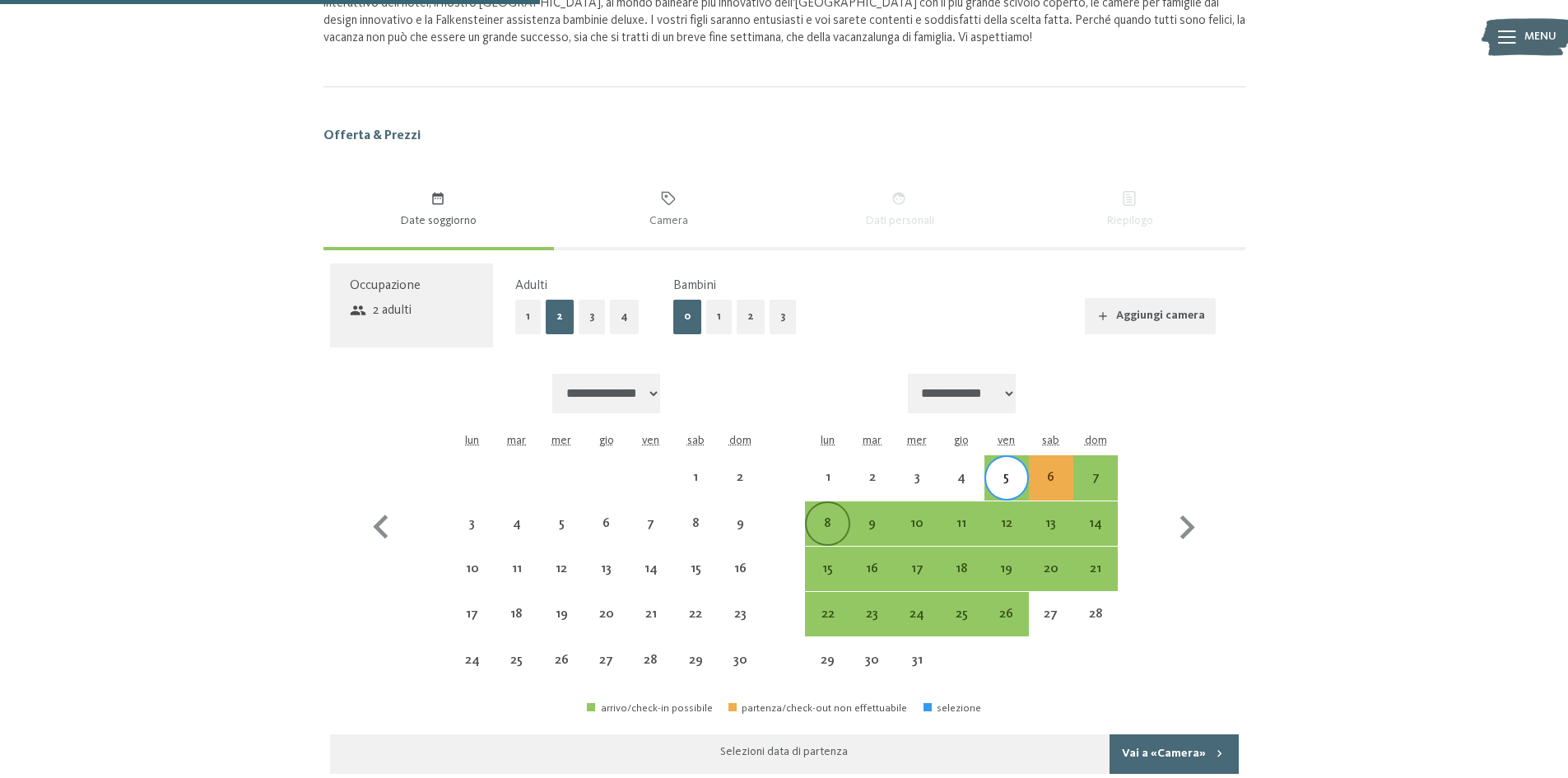
click at [821, 526] on div "8" at bounding box center [827, 538] width 41 height 41
select select "**********"
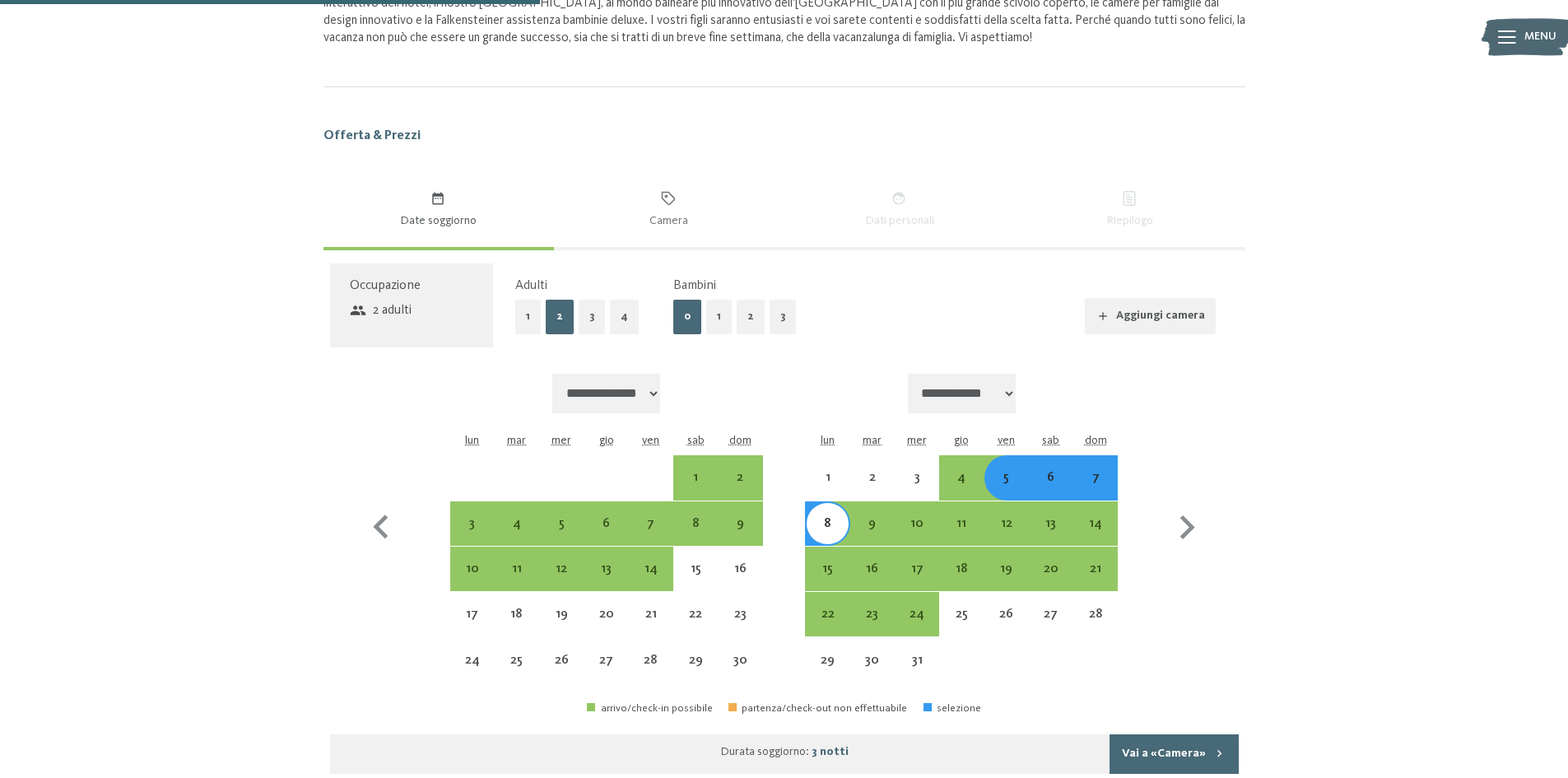
click at [1155, 755] on button "Vai a «Camera»" at bounding box center [1174, 755] width 128 height 40
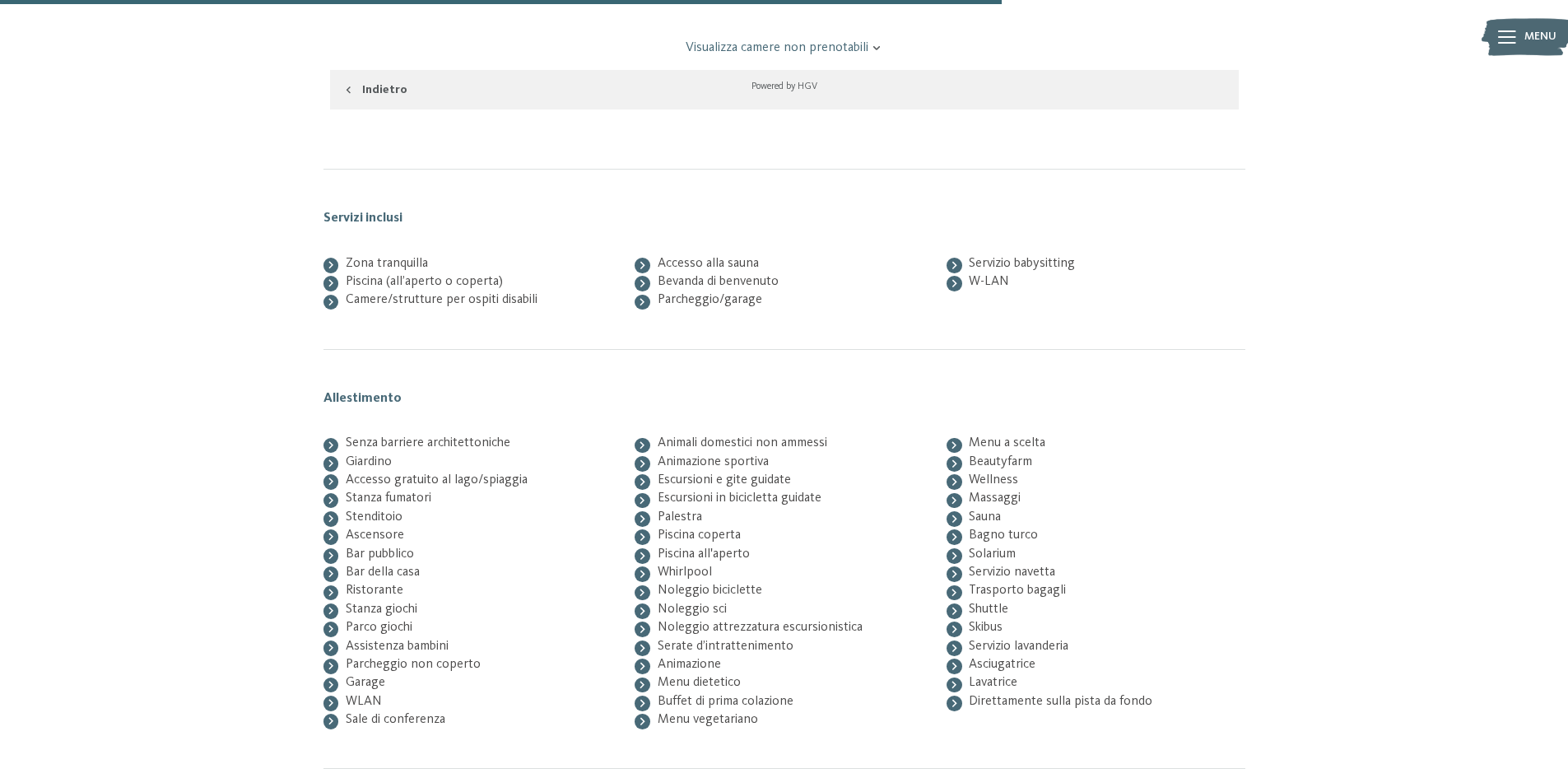
scroll to position [1843, 0]
